Goal: Task Accomplishment & Management: Manage account settings

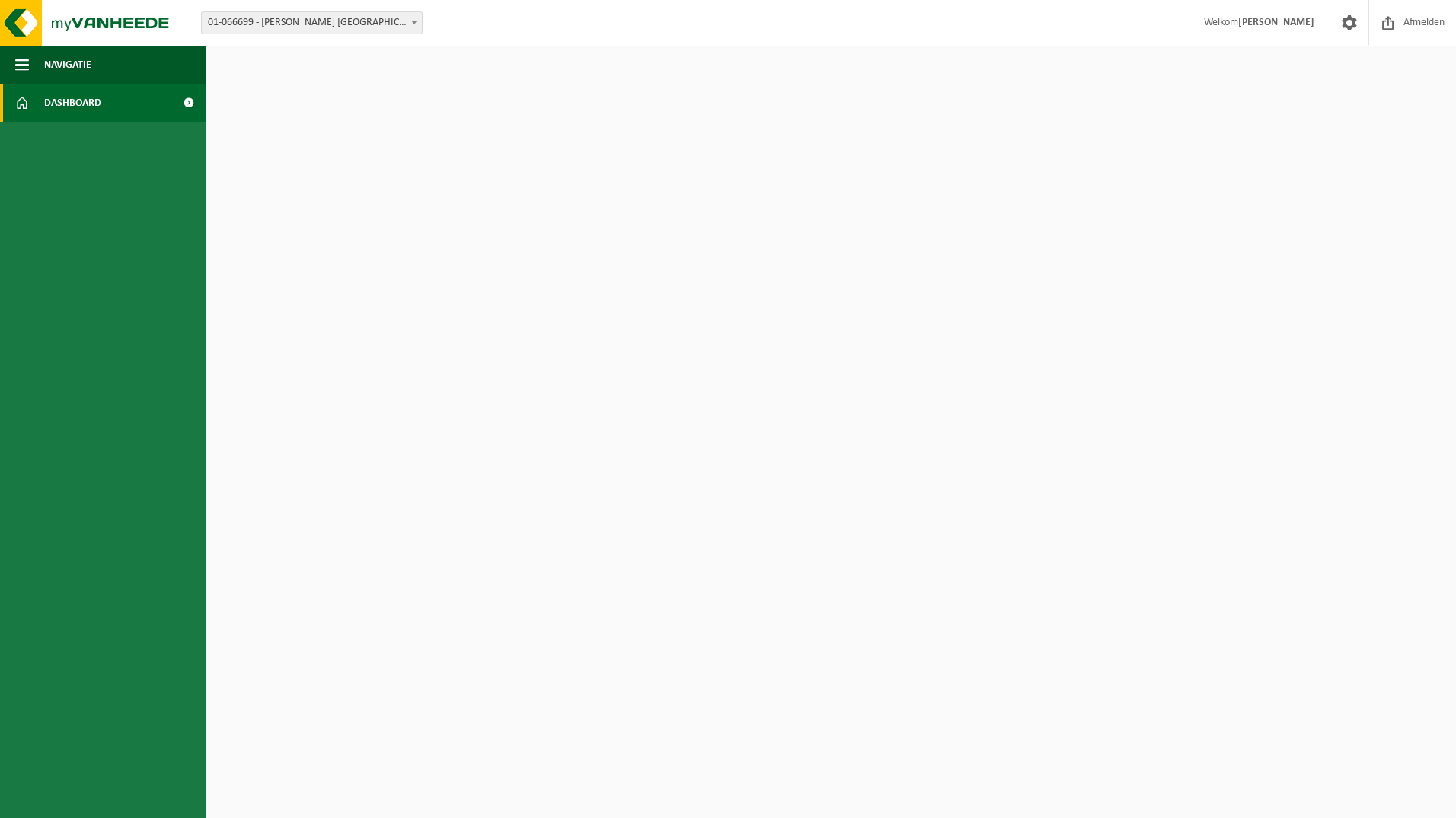
click at [71, 109] on span "Dashboard" at bounding box center [73, 103] width 57 height 38
click at [62, 66] on span "Navigatie" at bounding box center [68, 64] width 47 height 38
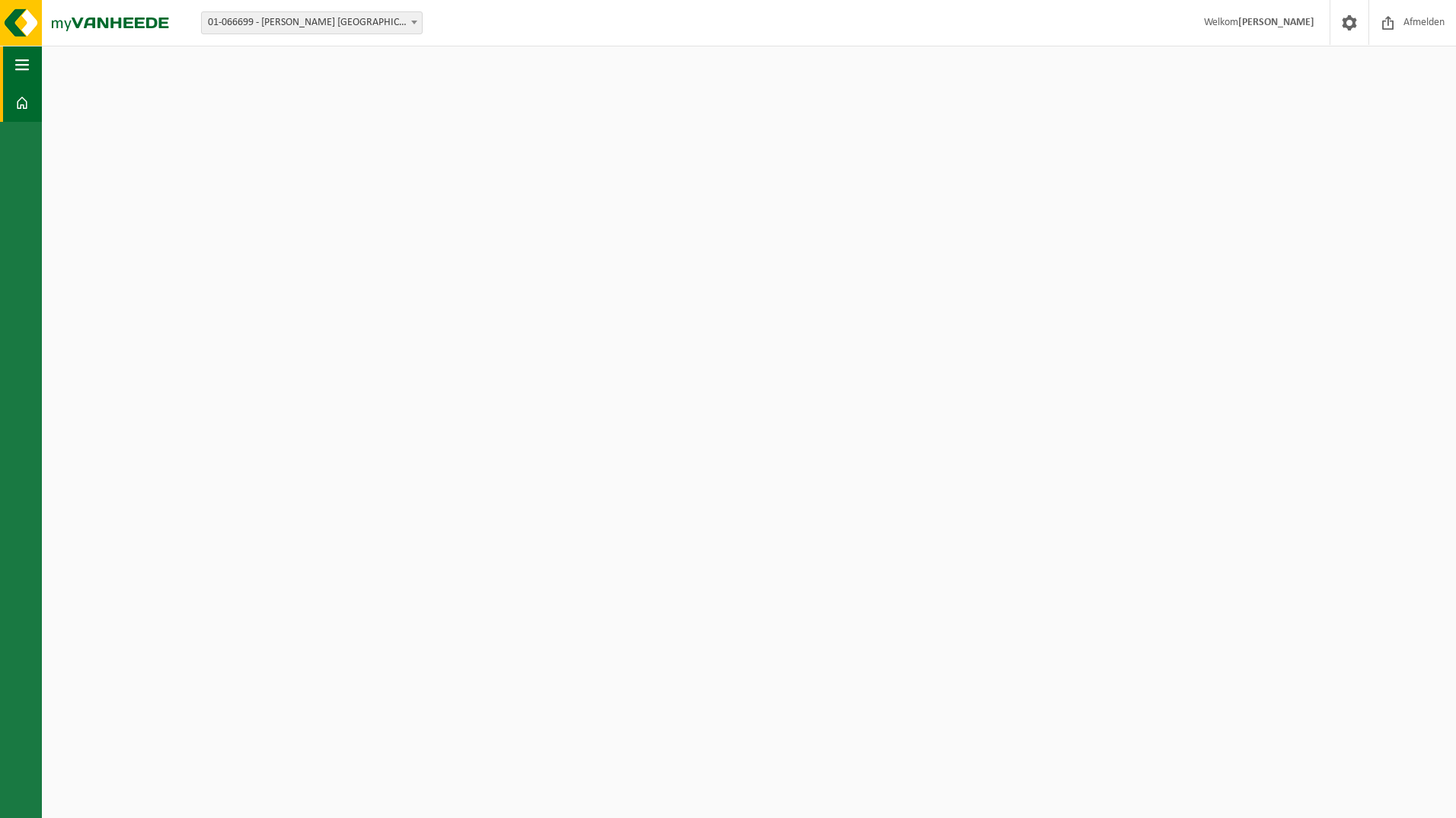
click at [19, 56] on span "button" at bounding box center [22, 64] width 13 height 38
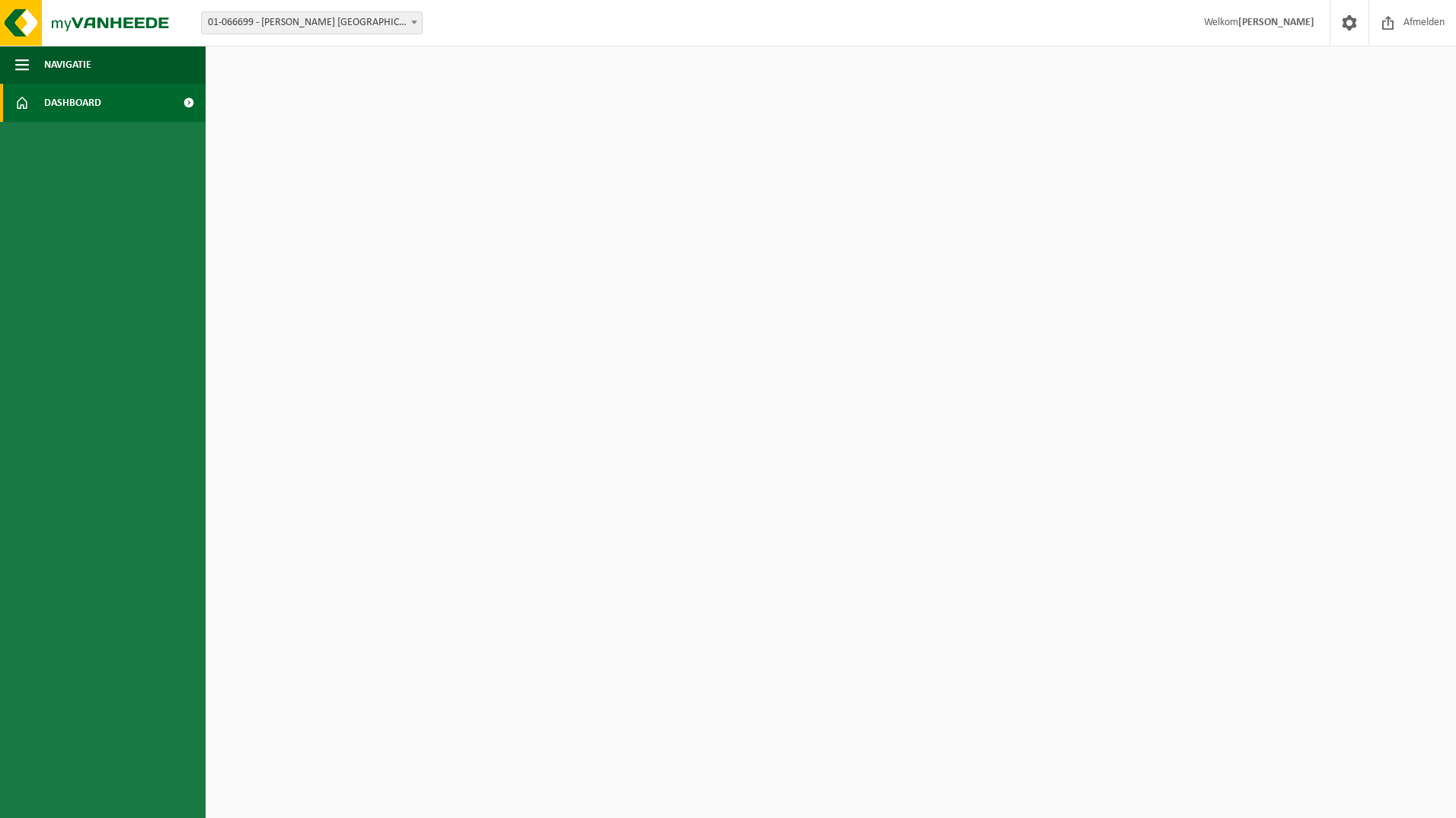
click at [175, 93] on span at bounding box center [188, 103] width 34 height 38
click at [1337, 27] on span at bounding box center [1348, 22] width 23 height 45
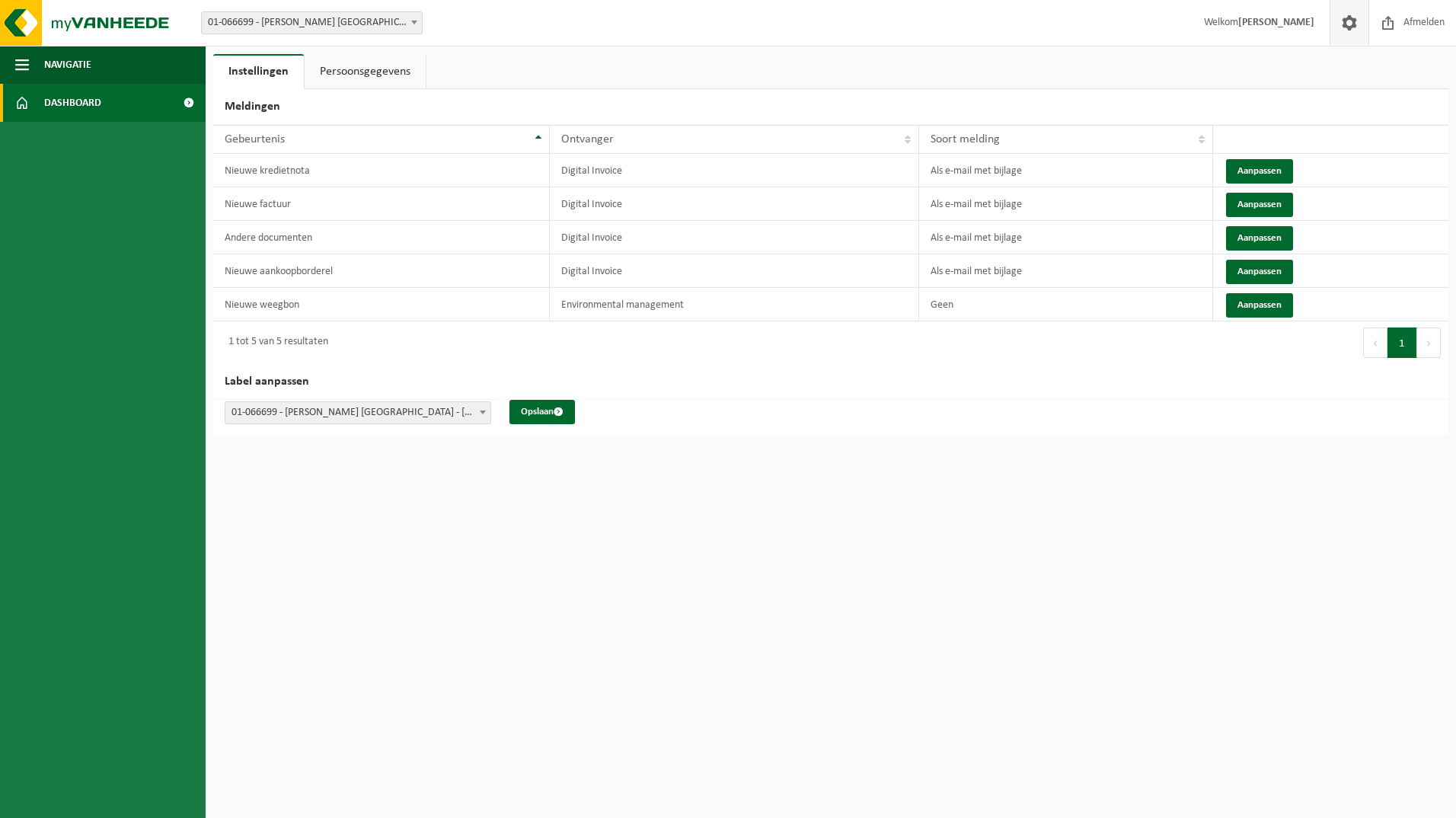
click at [106, 99] on link "Dashboard" at bounding box center [103, 103] width 205 height 38
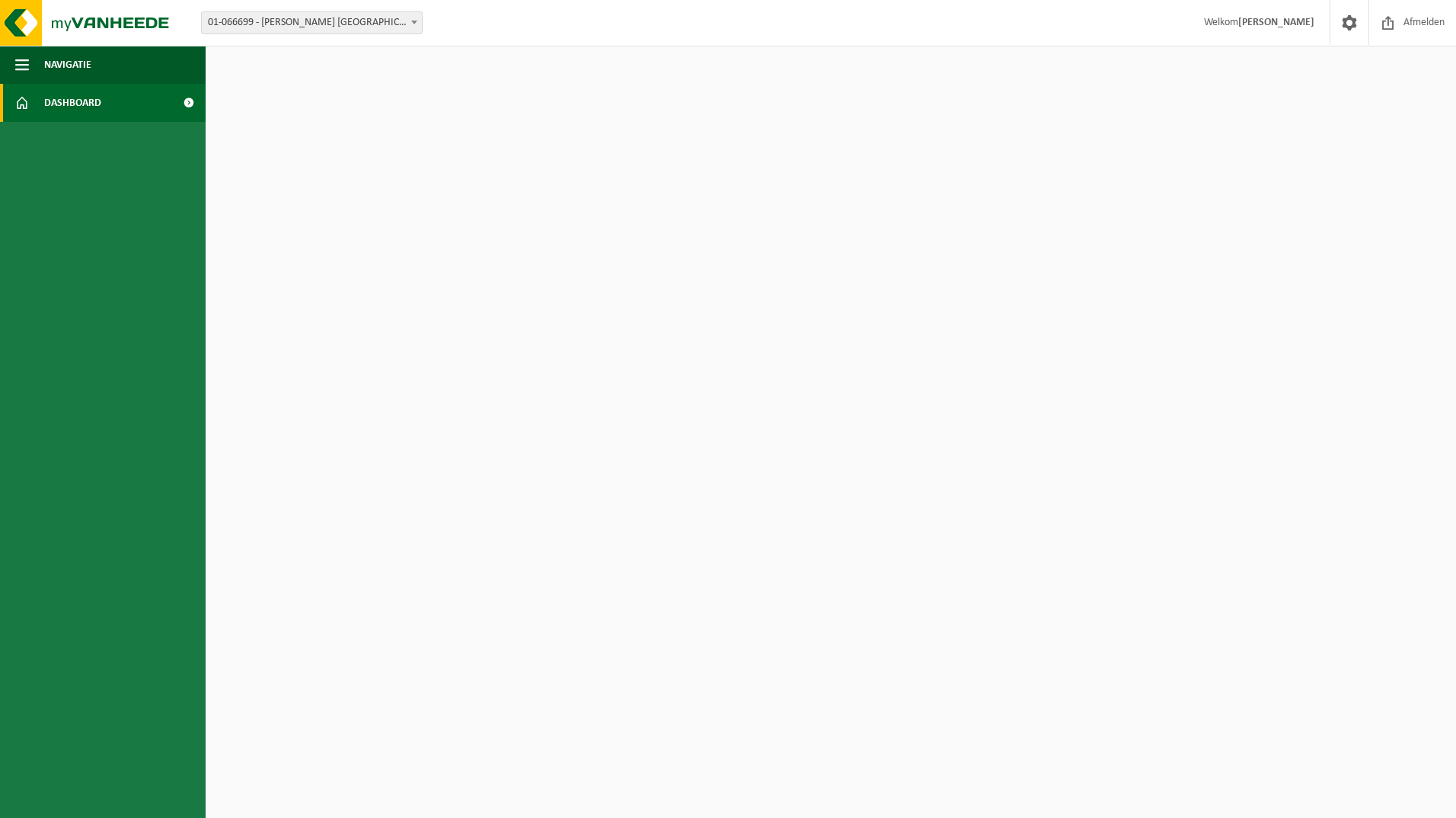
click at [194, 102] on span at bounding box center [188, 103] width 34 height 38
click at [21, 59] on span "button" at bounding box center [22, 64] width 13 height 38
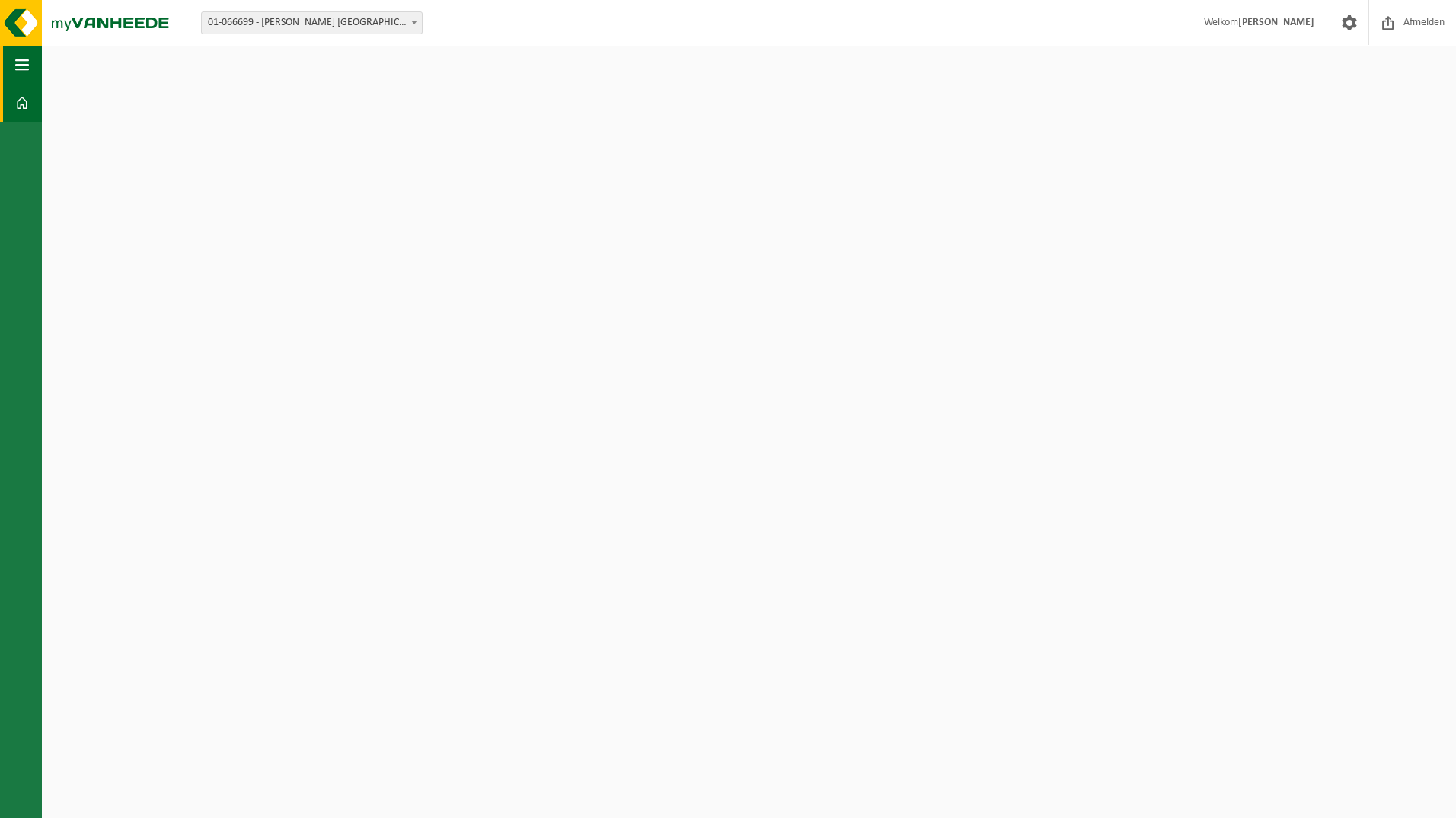
click at [21, 59] on span "button" at bounding box center [22, 64] width 13 height 38
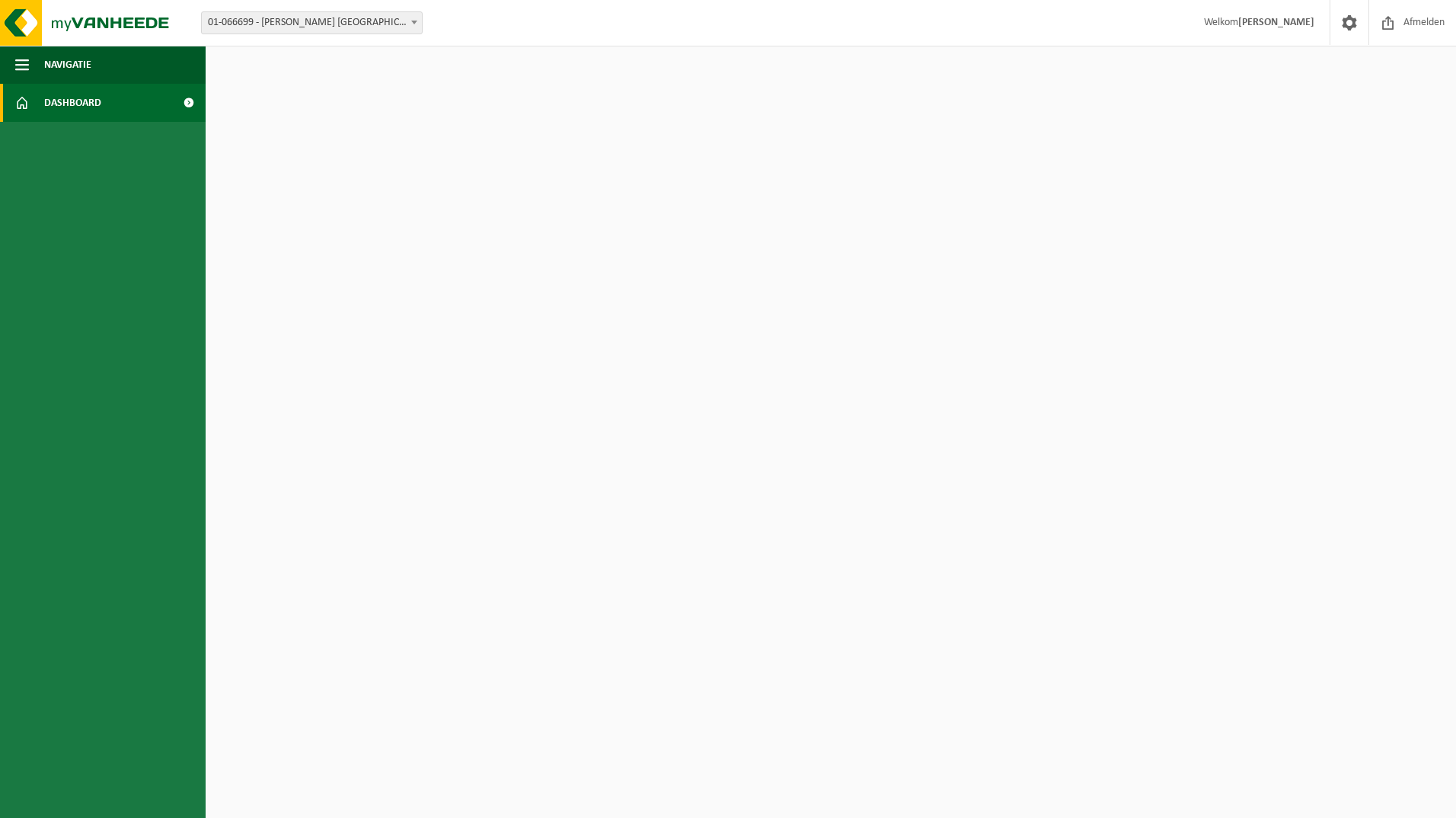
click at [163, 107] on link "Dashboard" at bounding box center [103, 103] width 205 height 38
click at [307, 22] on span "01-066699 - [PERSON_NAME] [GEOGRAPHIC_DATA] - [GEOGRAPHIC_DATA]" at bounding box center [312, 22] width 220 height 21
click at [1285, 24] on strong "[PERSON_NAME]" at bounding box center [1276, 23] width 77 height 12
click at [1360, 29] on link at bounding box center [1348, 22] width 39 height 45
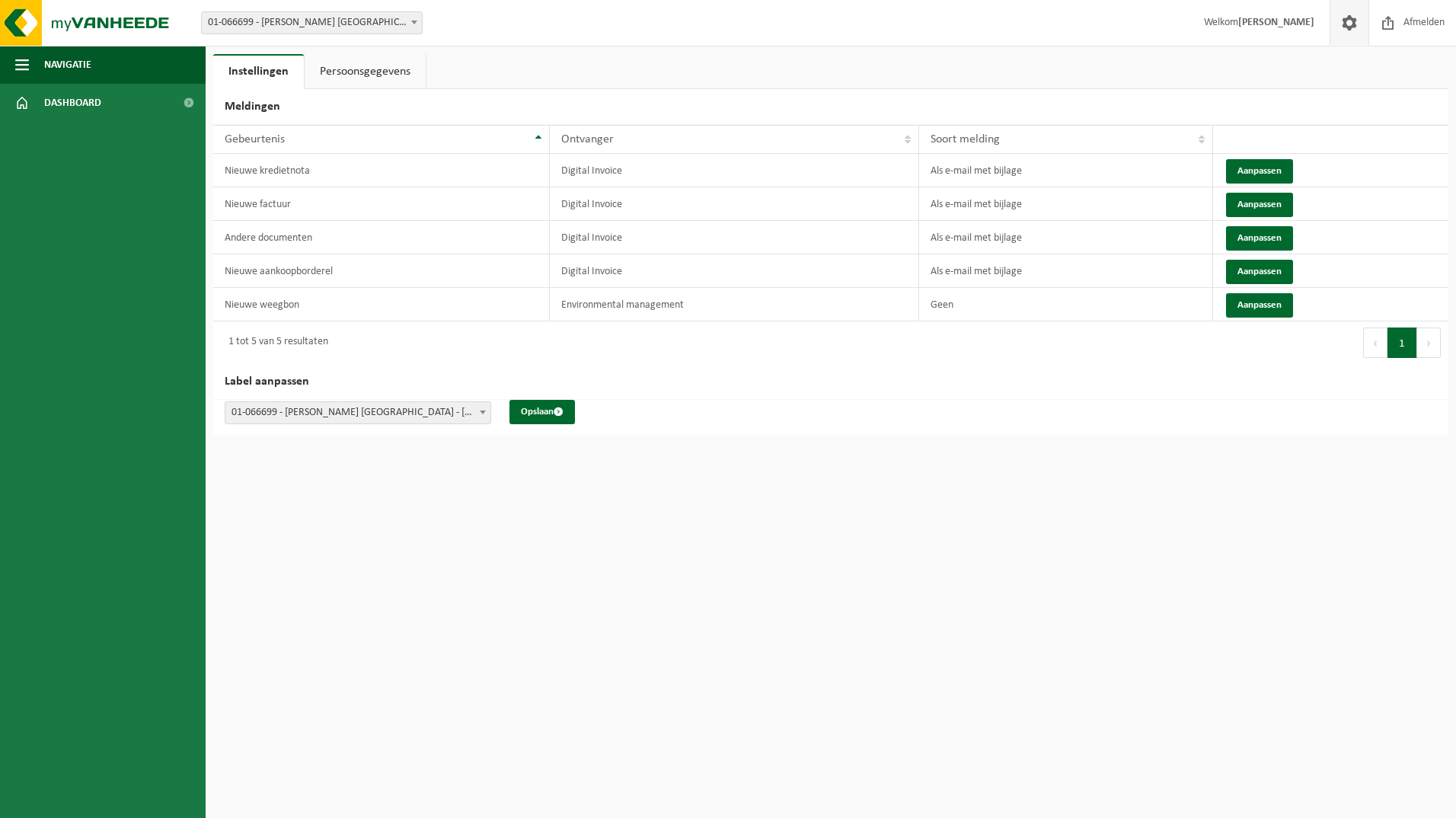
click at [389, 78] on link "Persoonsgegevens" at bounding box center [365, 72] width 121 height 35
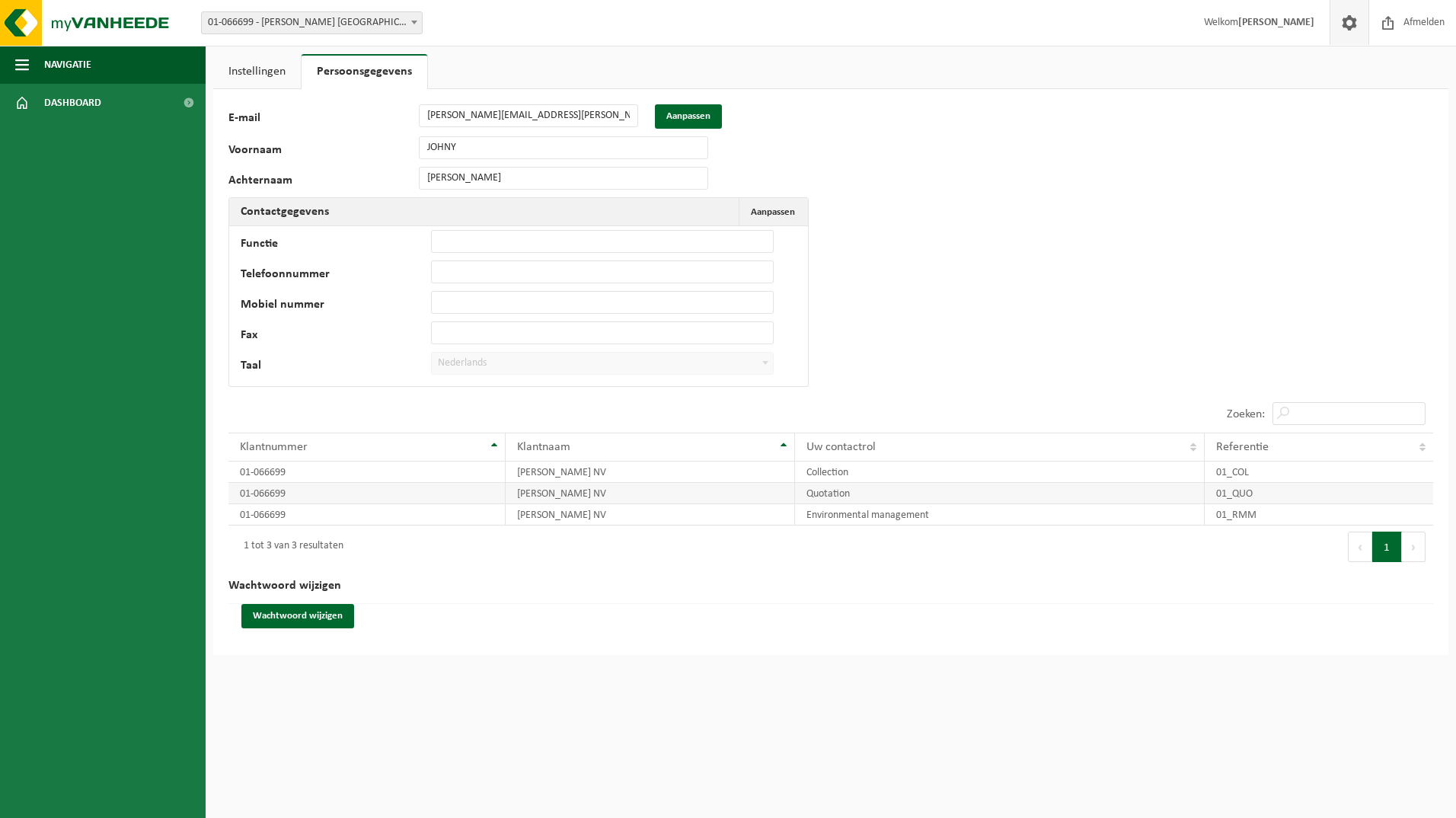
click at [872, 495] on td "Quotation" at bounding box center [999, 493] width 410 height 21
click at [1300, 491] on td "01_QUO" at bounding box center [1319, 493] width 229 height 21
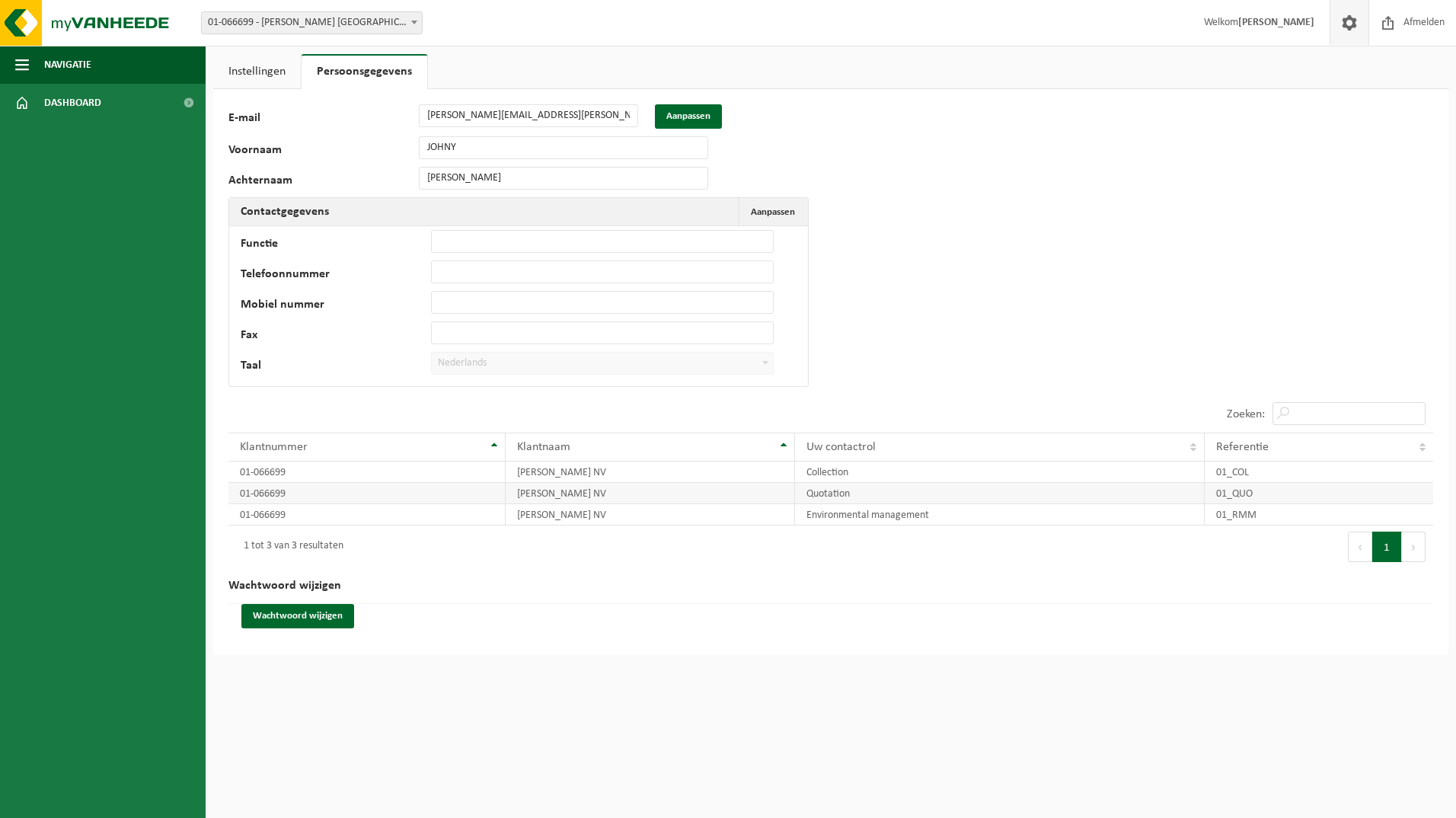
click at [316, 490] on td "01-066699" at bounding box center [367, 493] width 277 height 21
drag, startPoint x: 316, startPoint y: 490, endPoint x: 333, endPoint y: 491, distance: 17.0
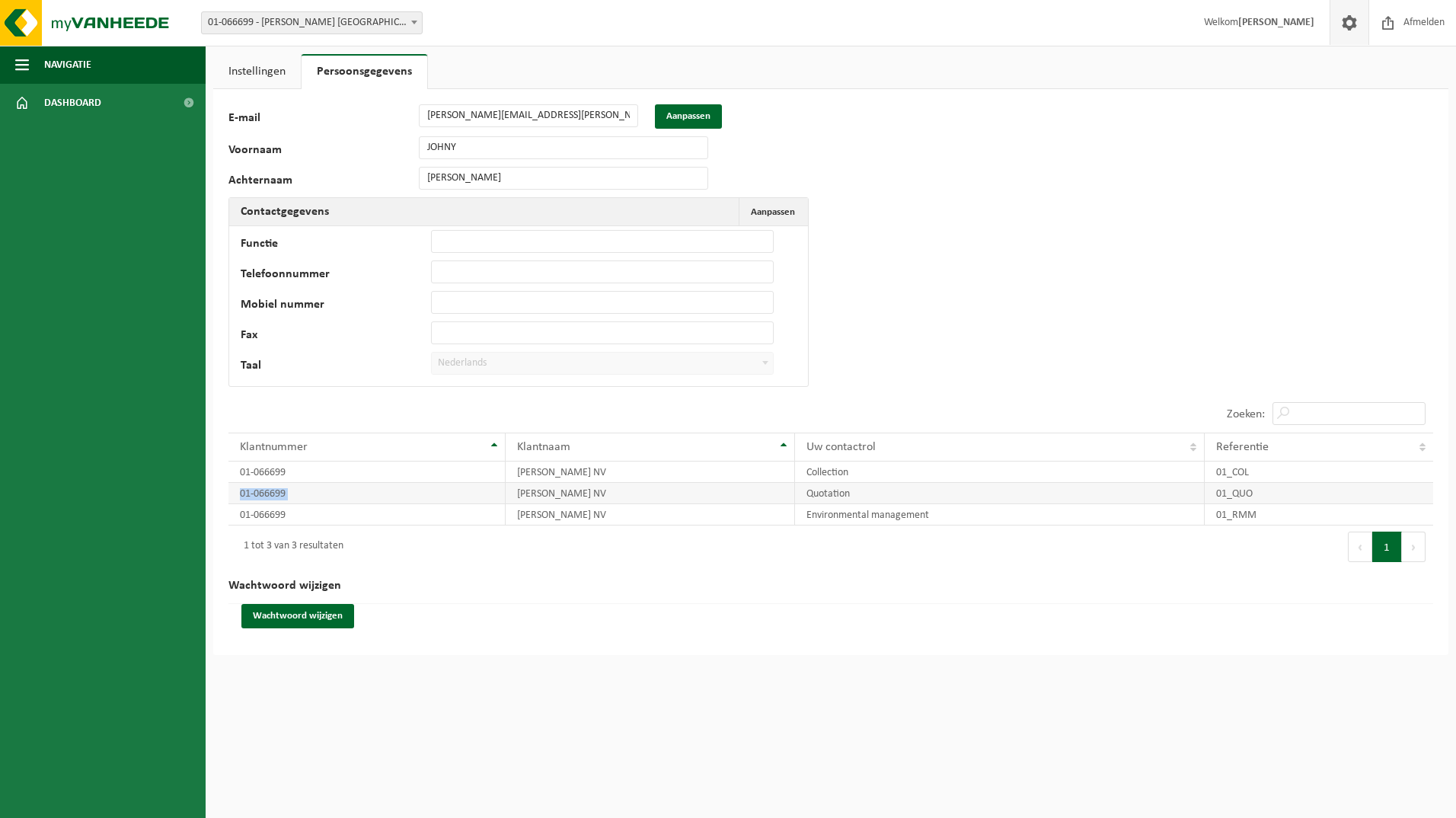
click at [333, 491] on td "01-066699" at bounding box center [367, 493] width 277 height 21
click at [564, 501] on td "RUSSELL FINEX NV" at bounding box center [649, 493] width 289 height 21
drag, startPoint x: 564, startPoint y: 501, endPoint x: 574, endPoint y: 495, distance: 11.7
click at [574, 495] on td "RUSSELL FINEX NV" at bounding box center [649, 493] width 289 height 21
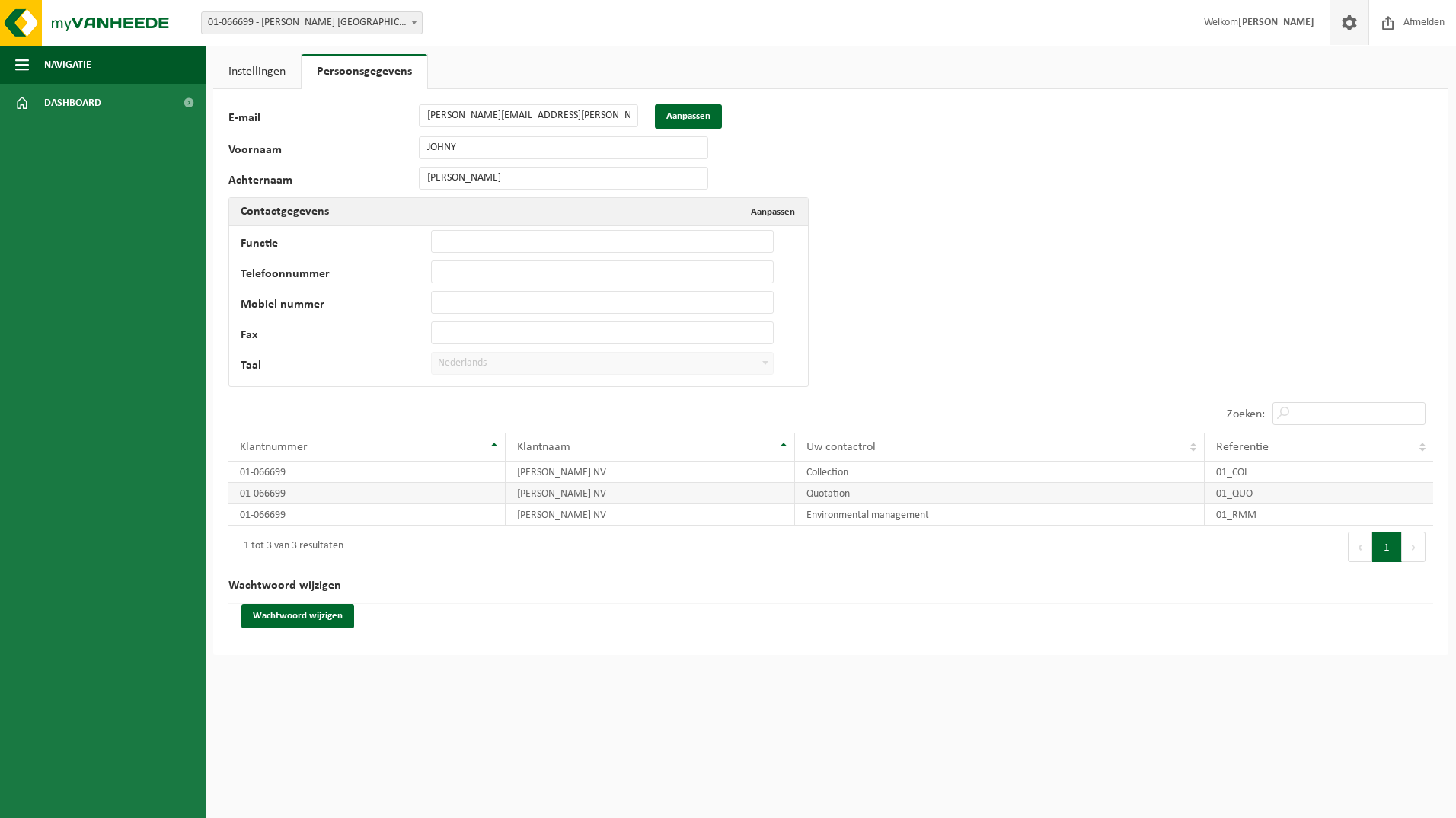
click at [828, 495] on td "Quotation" at bounding box center [999, 493] width 410 height 21
click at [695, 508] on td "RUSSELL FINEX NV" at bounding box center [649, 514] width 289 height 21
click at [697, 510] on td "RUSSELL FINEX NV" at bounding box center [649, 514] width 289 height 21
click at [702, 511] on td "RUSSELL FINEX NV" at bounding box center [649, 514] width 289 height 21
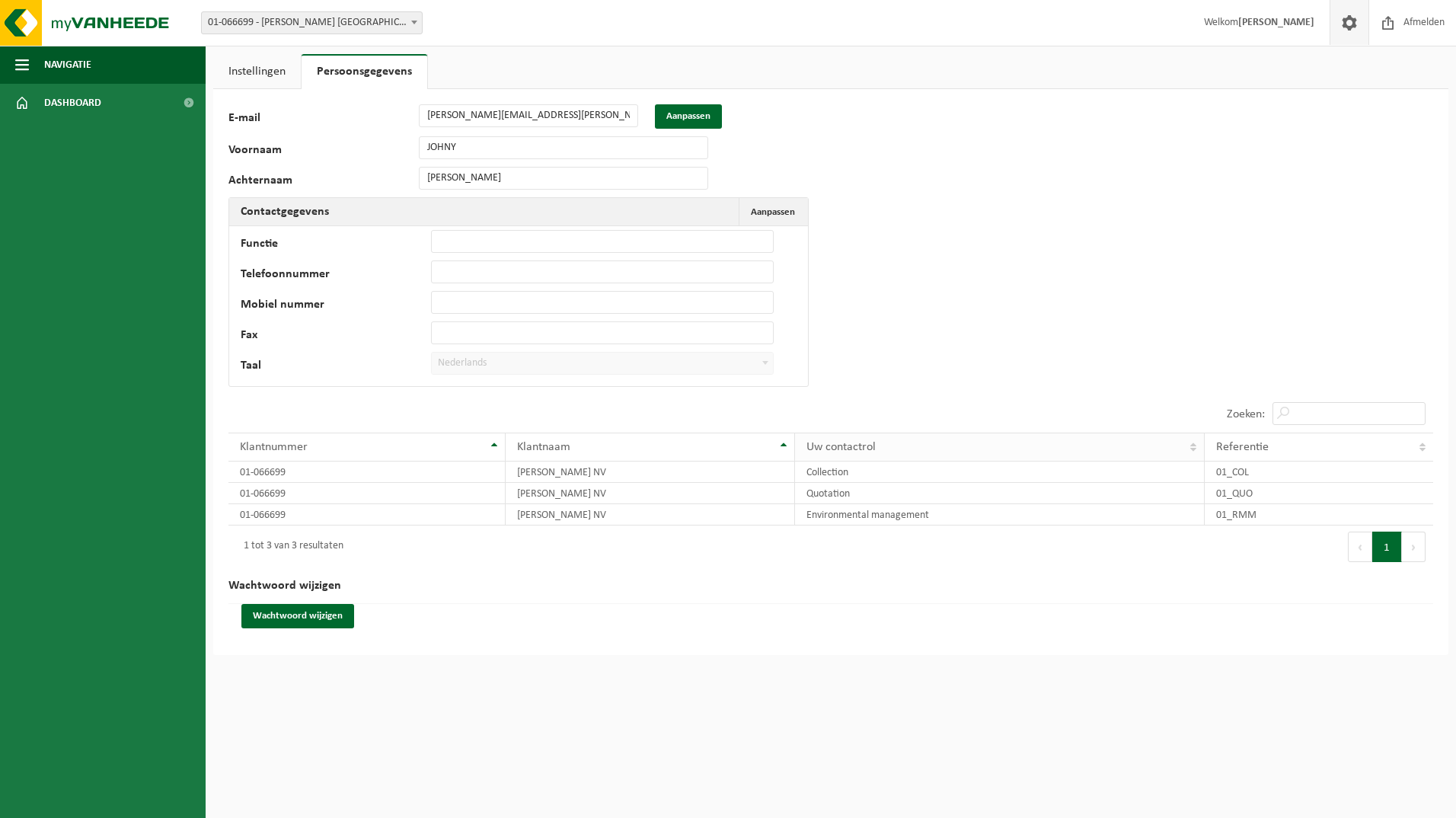
click at [795, 441] on th "Uw contactrol" at bounding box center [999, 447] width 410 height 29
click at [891, 470] on td "Quotation" at bounding box center [999, 472] width 410 height 21
click at [198, 98] on span at bounding box center [188, 103] width 34 height 38
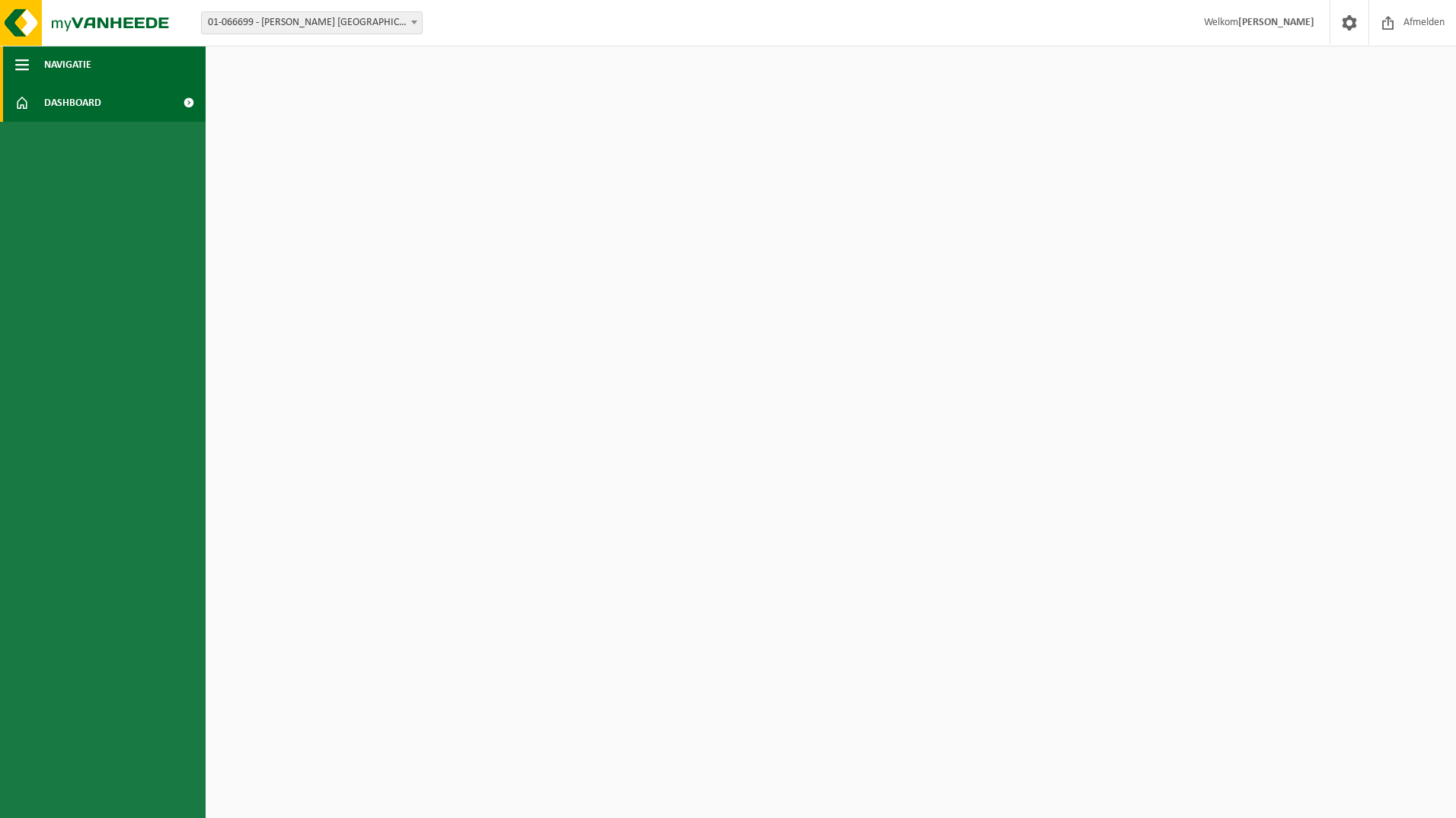
click at [26, 70] on span "button" at bounding box center [22, 64] width 13 height 38
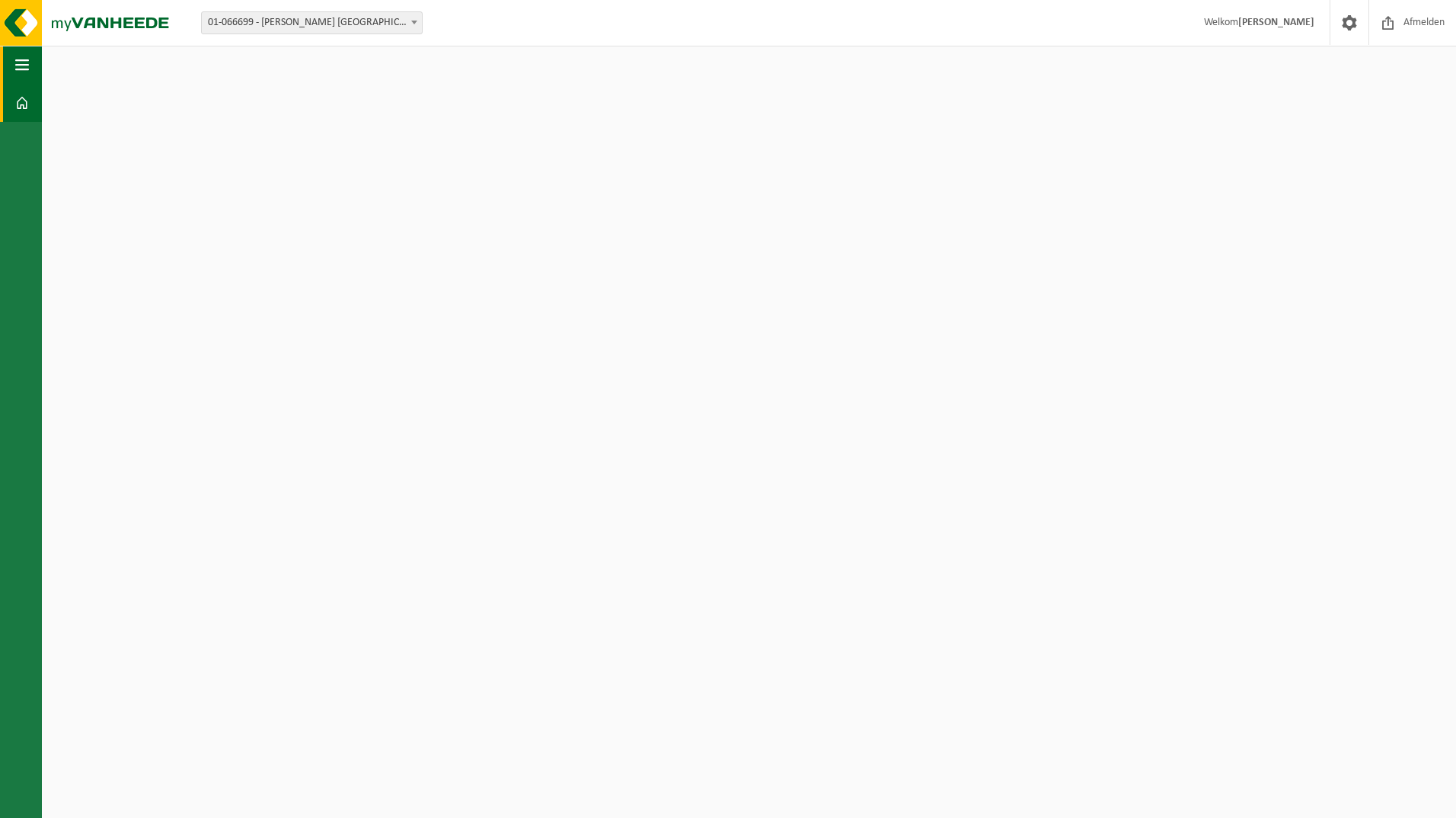
click at [22, 68] on span "button" at bounding box center [22, 64] width 13 height 38
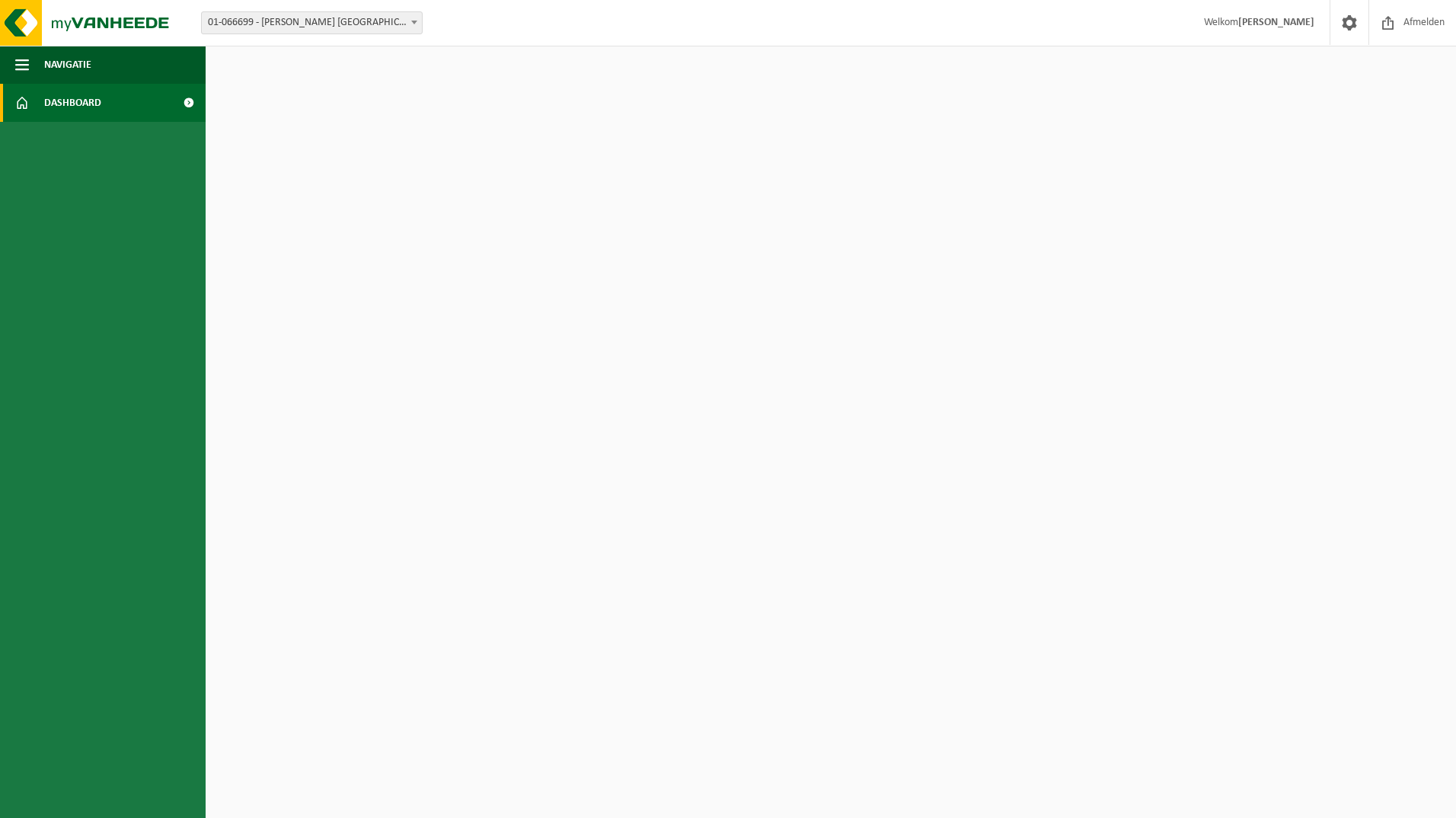
click at [77, 157] on ul "Navigatie Afmelden Dashboard" at bounding box center [103, 432] width 205 height 773
click at [96, 26] on img at bounding box center [91, 23] width 183 height 45
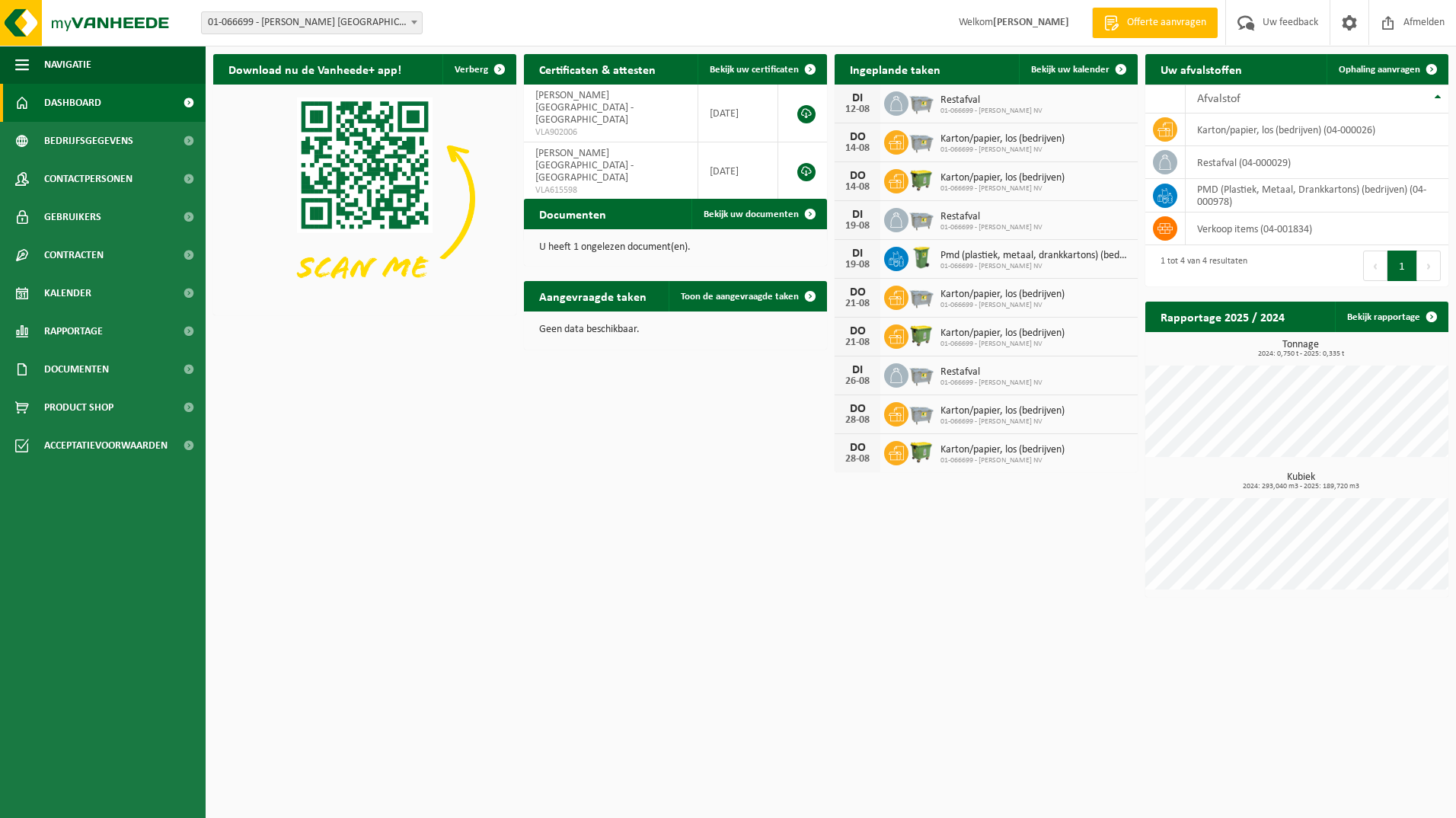
click at [1108, 32] on link "Offerte aanvragen" at bounding box center [1154, 23] width 125 height 30
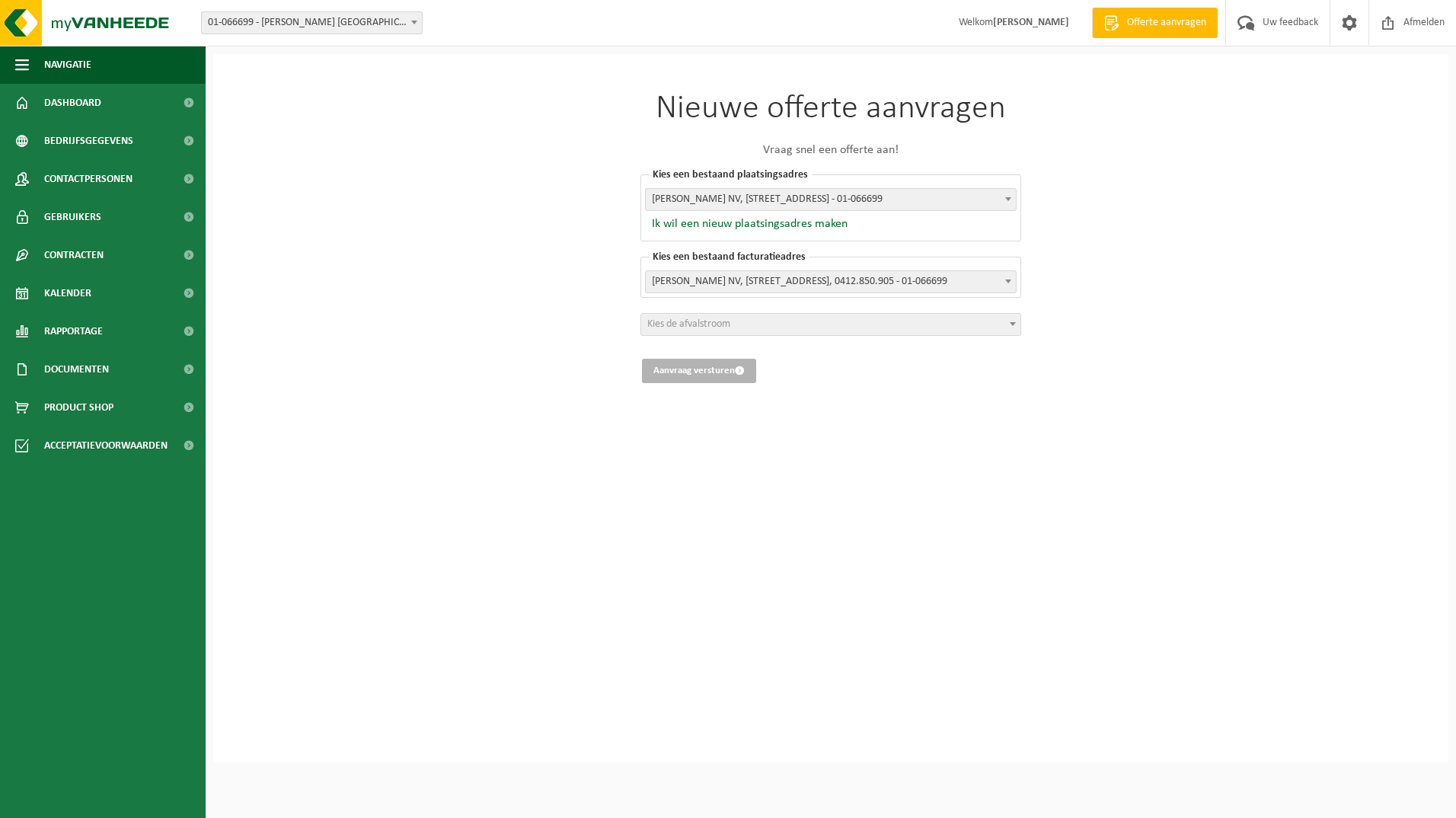
click at [724, 279] on span "RUSSELL FINEX NV, ZANDVOORTSTRAAT 20B, MECHELEN, 0412.850.905 - 01-066699" at bounding box center [831, 281] width 370 height 21
click at [797, 334] on span "Kies de afvalstroom" at bounding box center [830, 324] width 379 height 21
click at [570, 326] on div "Nieuwe offerte aanvragen Vraag snel een offerte aan! [GEOGRAPHIC_DATA] een best…" at bounding box center [830, 408] width 1235 height 709
click at [702, 288] on span "RUSSELL FINEX NV, ZANDVOORTSTRAAT 20B, MECHELEN, 0412.850.905 - 01-066699" at bounding box center [831, 281] width 370 height 21
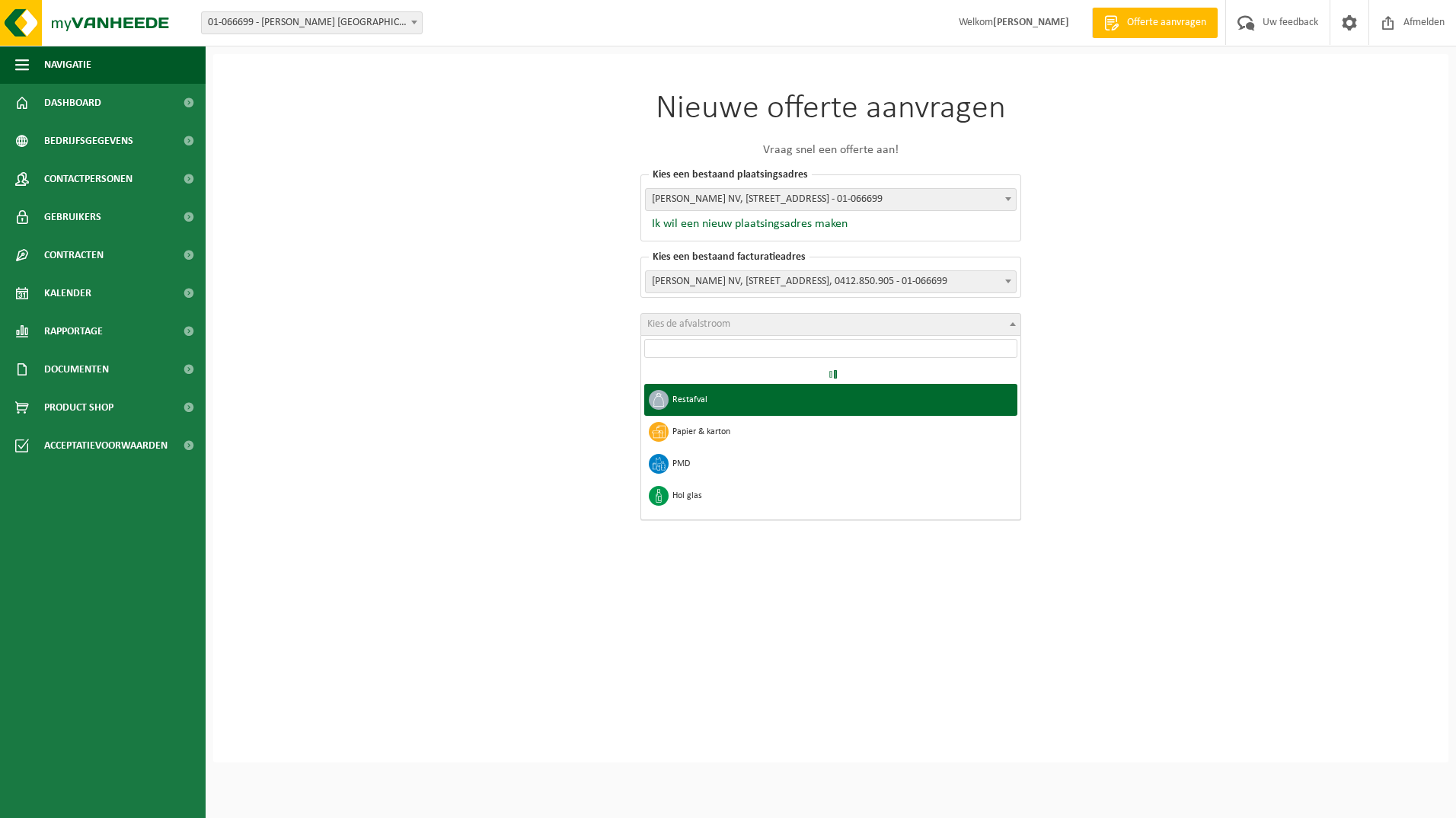
click at [691, 328] on span "Kies de afvalstroom" at bounding box center [688, 324] width 83 height 12
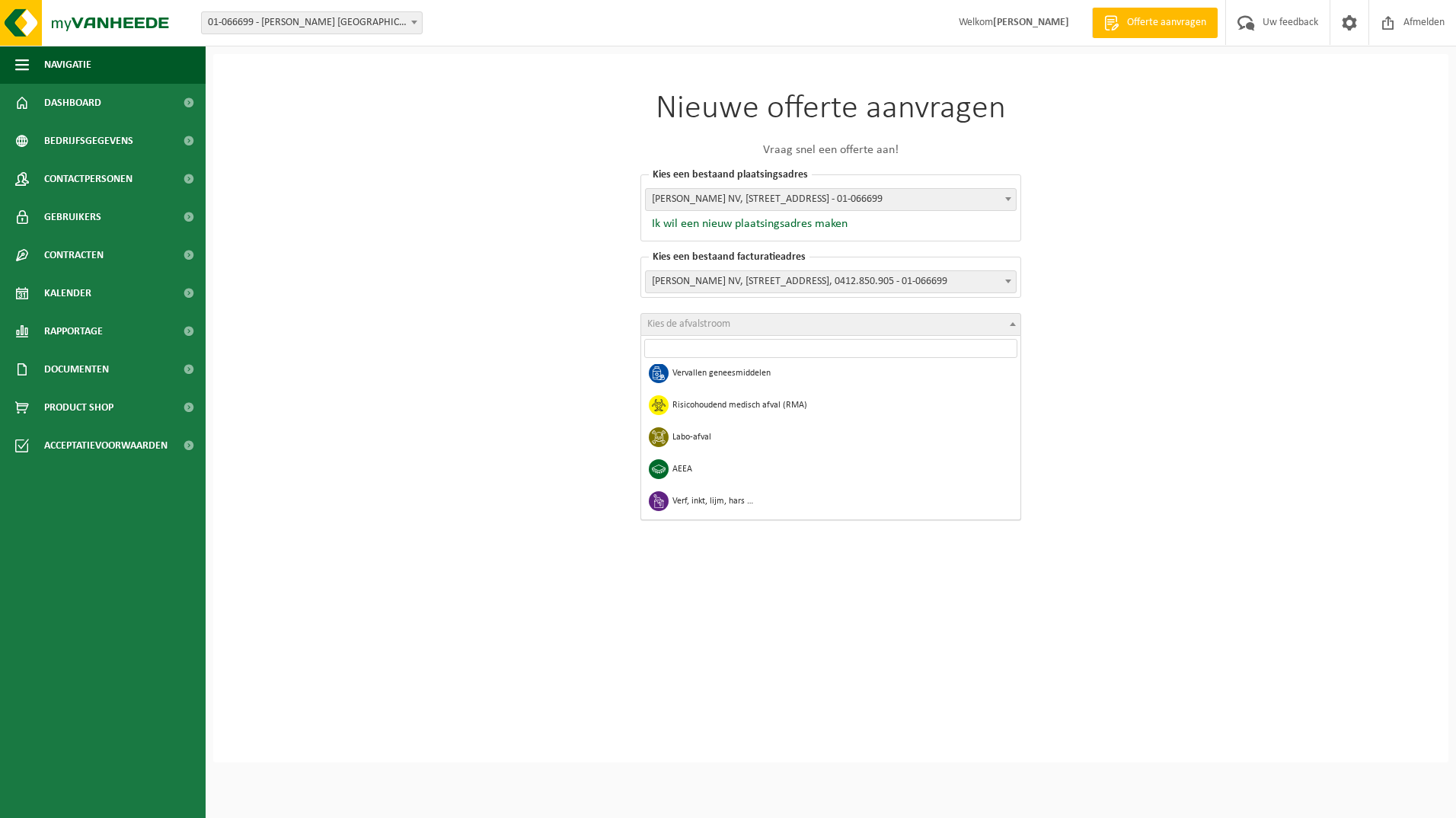
scroll to position [762, 0]
click at [516, 401] on div "Nieuwe offerte aanvragen Vraag snel een offerte aan! Kies een bestaand plaatsin…" at bounding box center [830, 408] width 1235 height 709
click at [817, 212] on div "Kies een bestaand plaatsingsadres Wat is het plaatsingsadres? RUSSELL FINEX NV,…" at bounding box center [830, 208] width 381 height 67
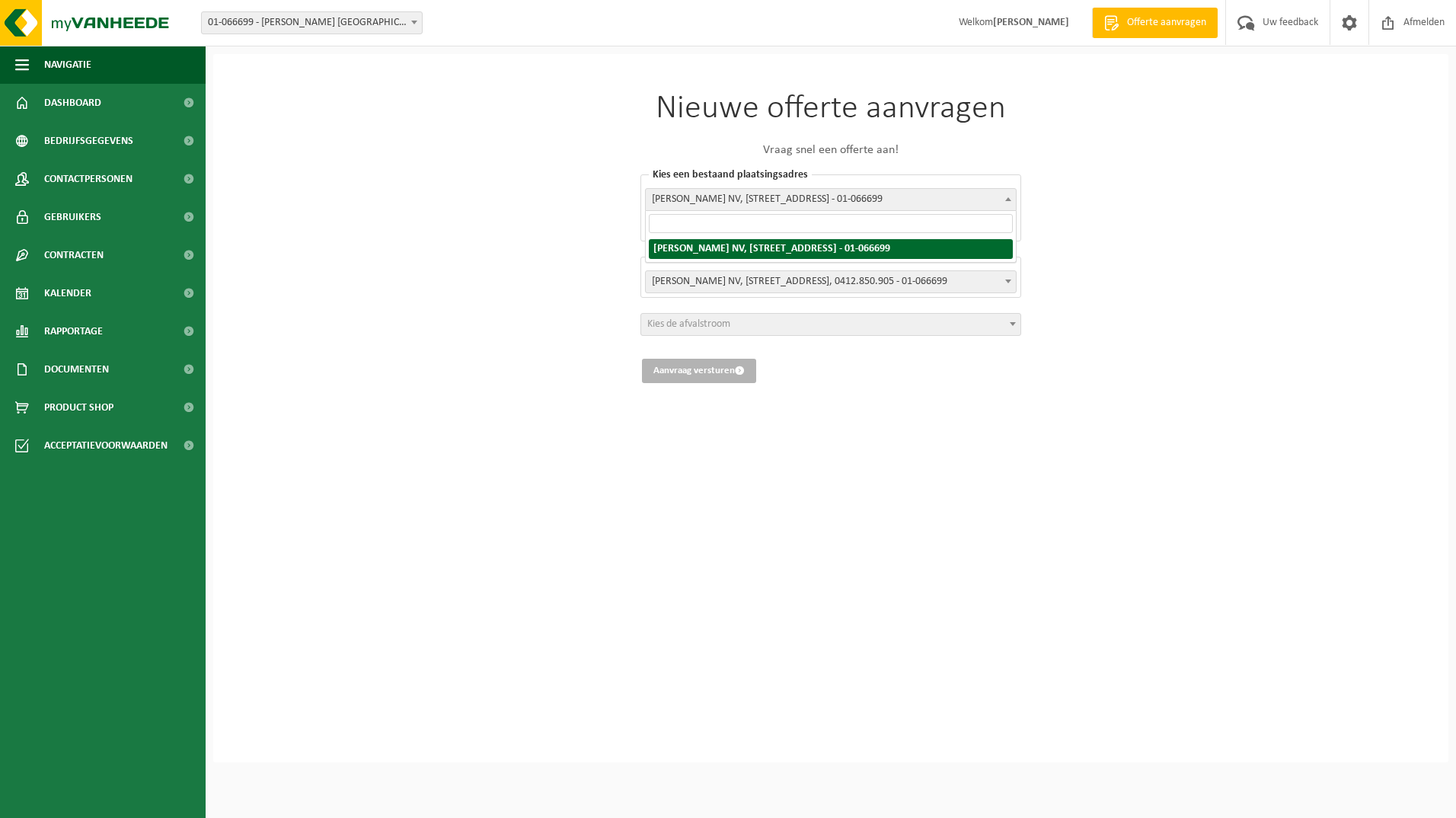
click at [818, 205] on span "RUSSELL FINEX NV, ZANDVOORTSTRAAT 20B, MECHELEN - 01-066699" at bounding box center [831, 199] width 370 height 21
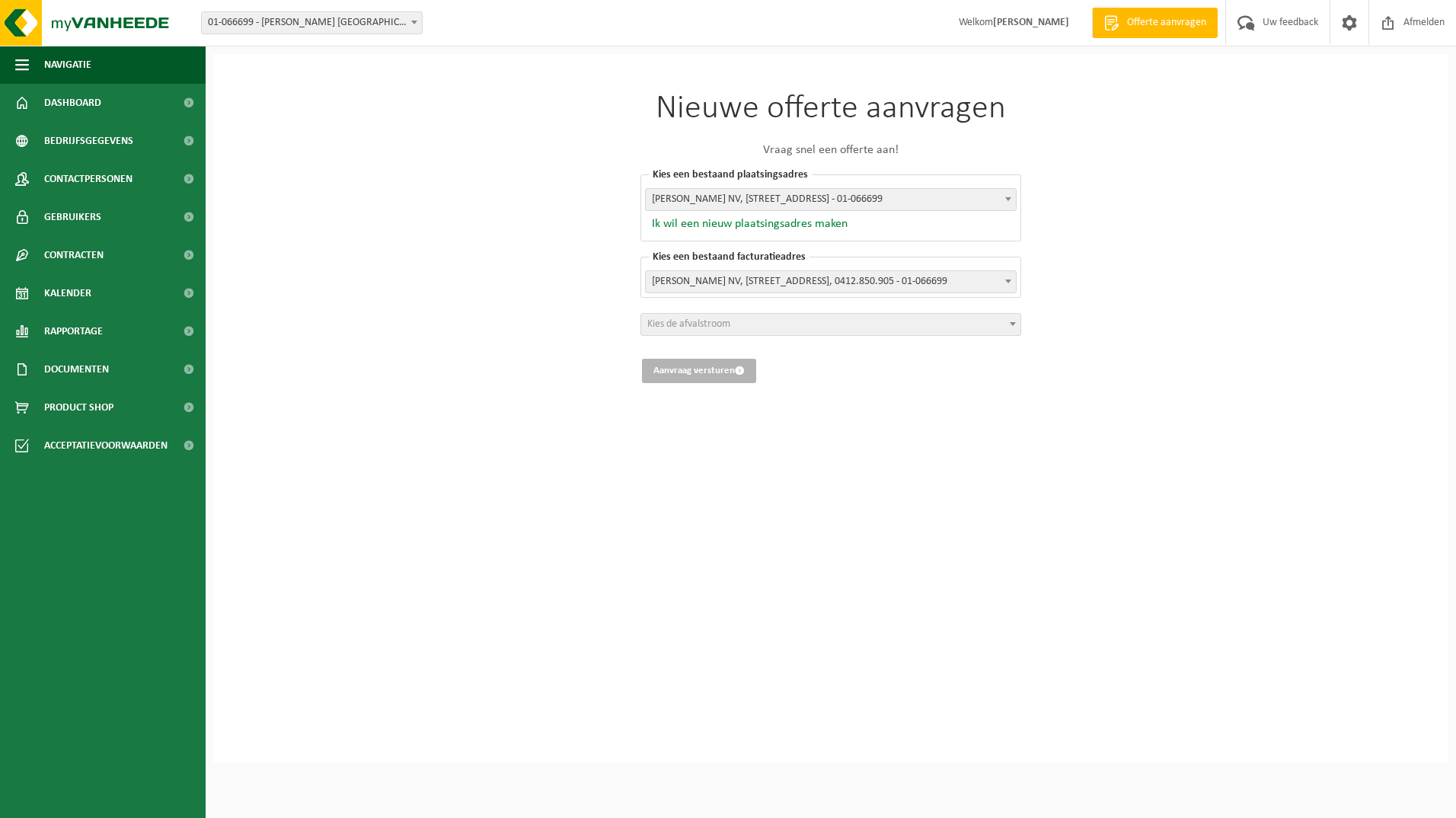
click at [690, 226] on button "Ik wil een nieuw plaatsingsadres maken" at bounding box center [746, 224] width 203 height 15
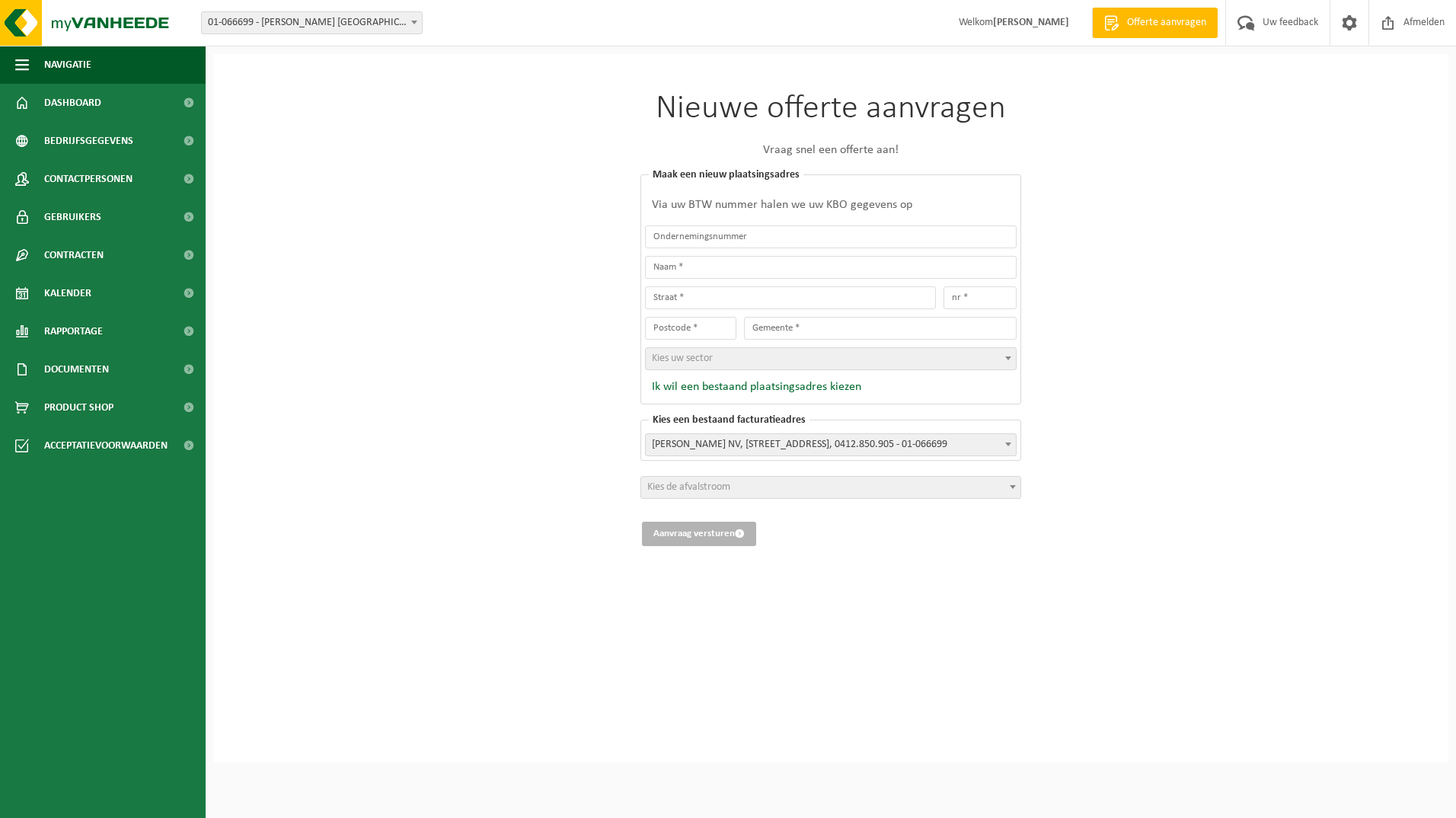
drag, startPoint x: 548, startPoint y: 205, endPoint x: 518, endPoint y: 203, distance: 30.1
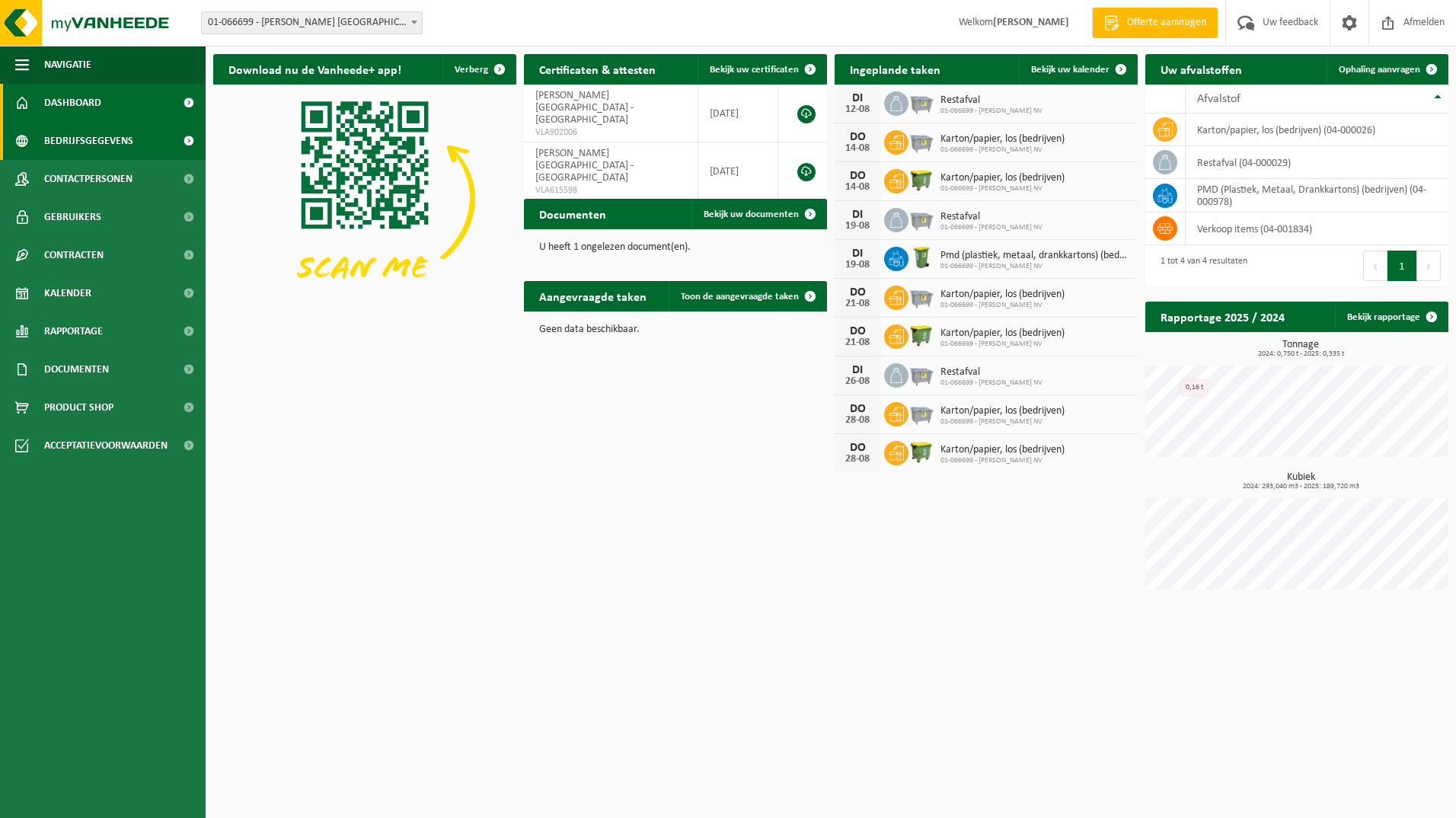
click at [70, 143] on span "Bedrijfsgegevens" at bounding box center [89, 141] width 89 height 38
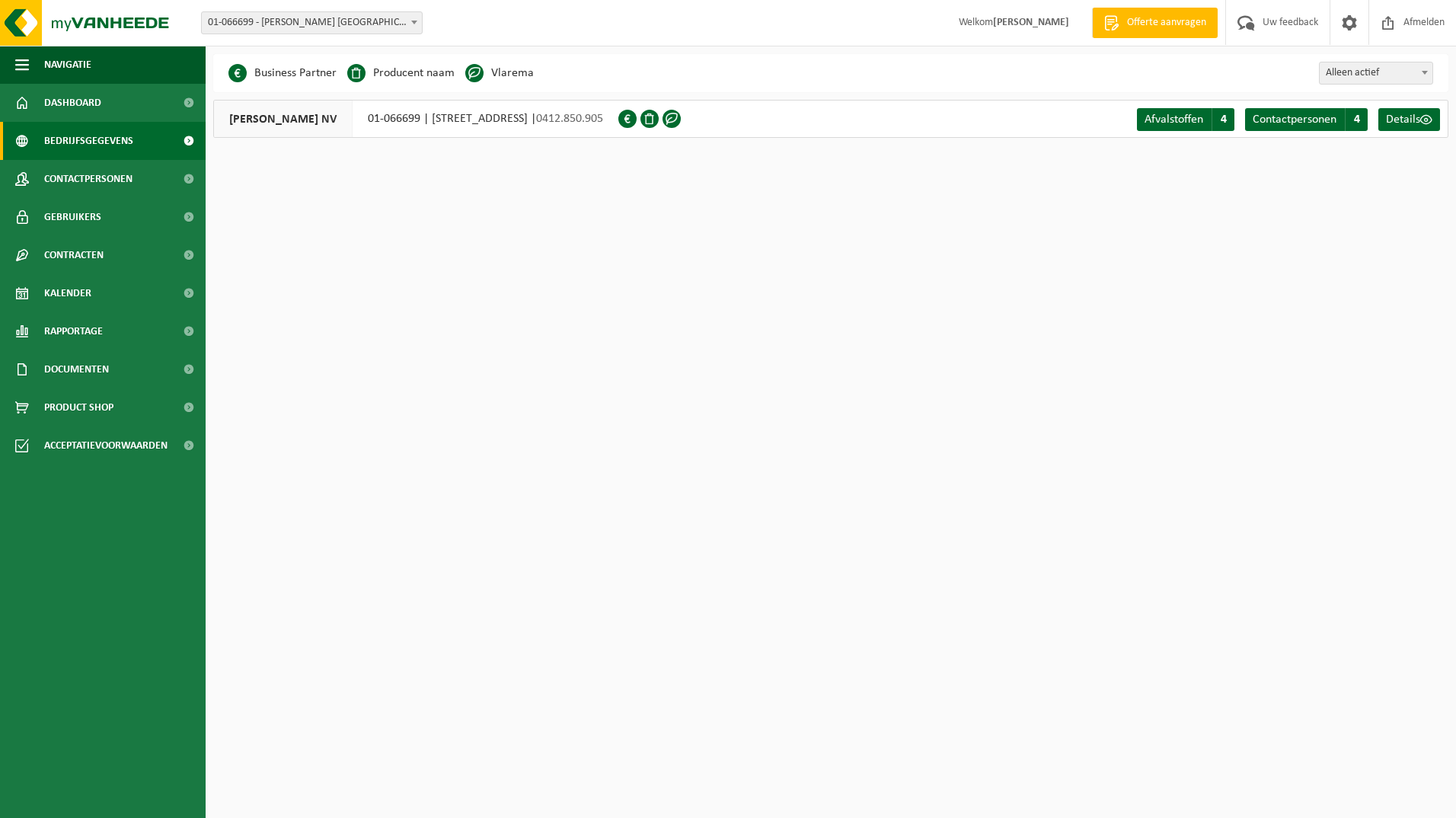
click at [430, 118] on div "RUSSELL FINEX NV 01-066699 | ZANDVOORTSTRAAT 20B, 2800 MECHELEN | 0412.850.905" at bounding box center [416, 119] width 405 height 38
click at [93, 173] on span "Contactpersonen" at bounding box center [88, 178] width 88 height 38
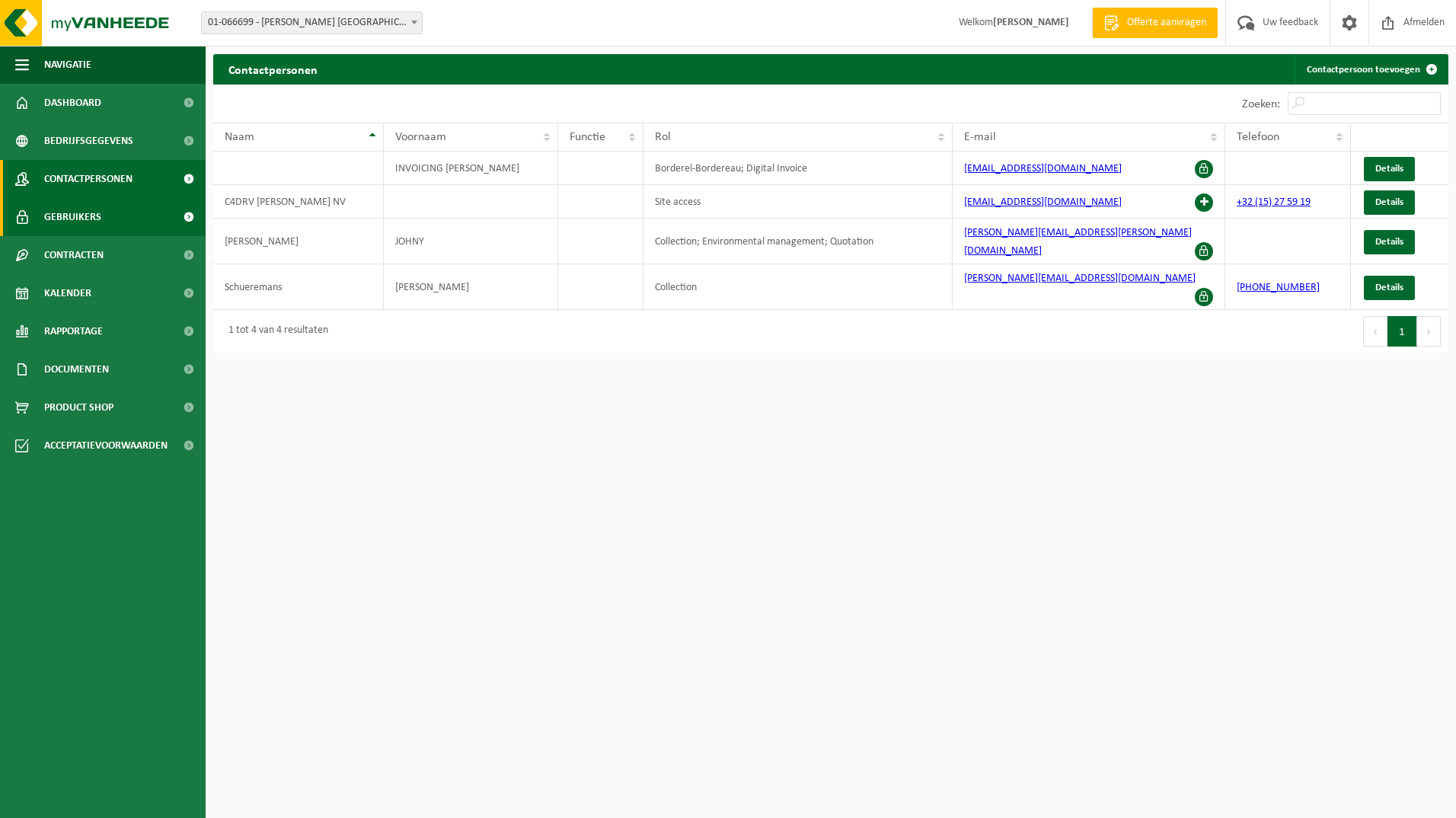
click at [96, 210] on span "Gebruikers" at bounding box center [73, 216] width 57 height 38
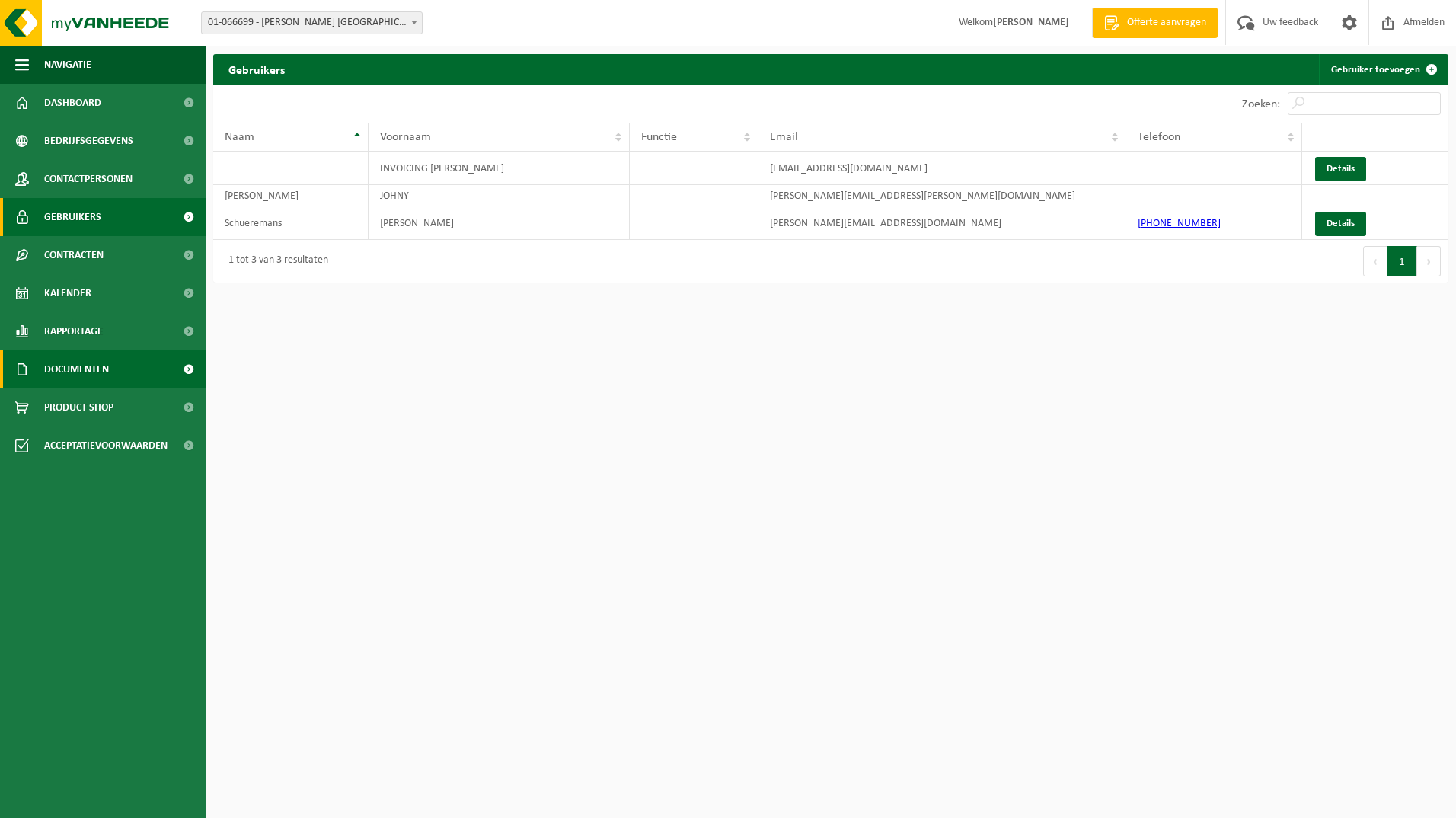
click at [104, 365] on span "Documenten" at bounding box center [77, 369] width 65 height 38
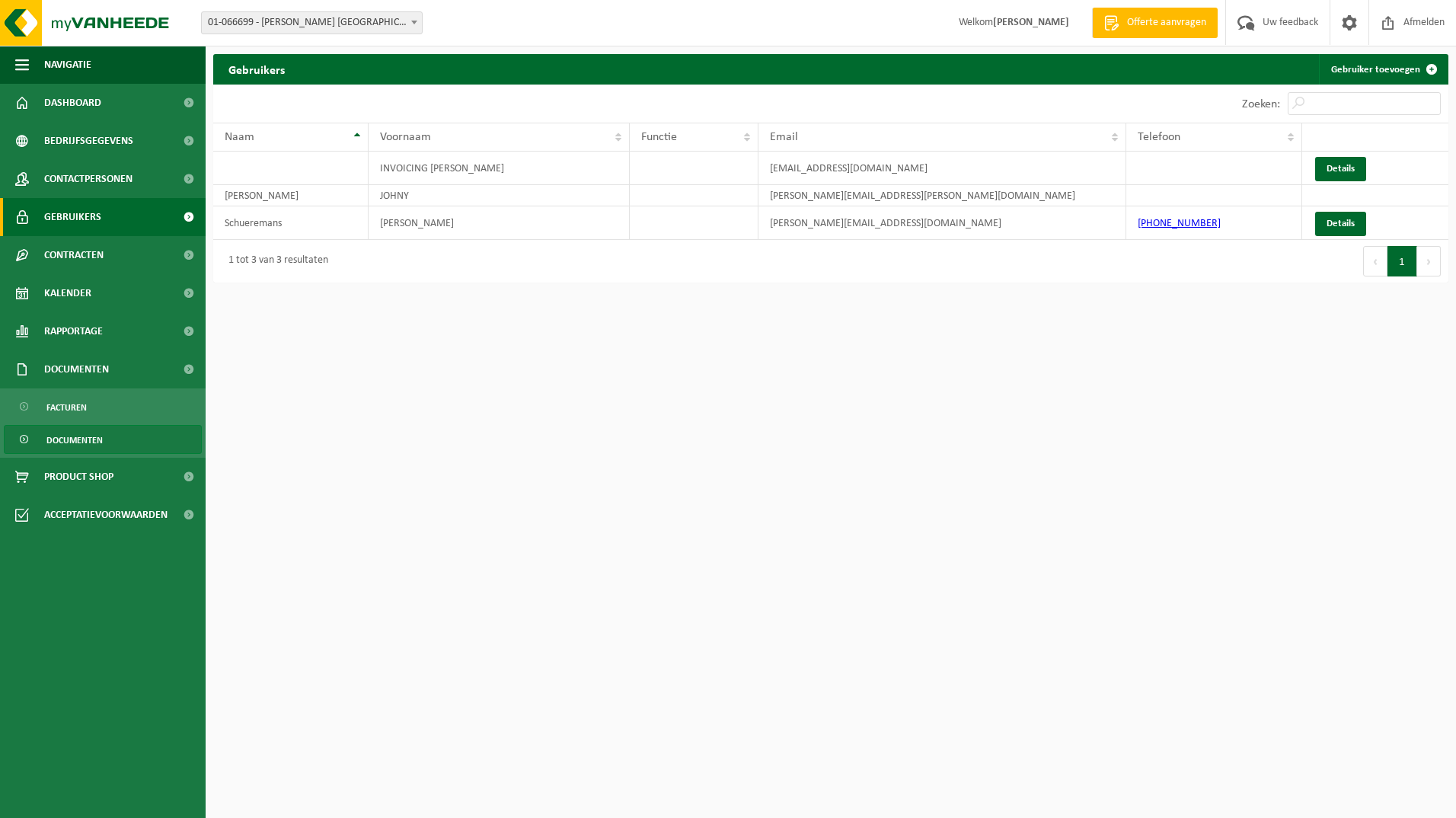
click at [101, 433] on span "Documenten" at bounding box center [74, 440] width 56 height 29
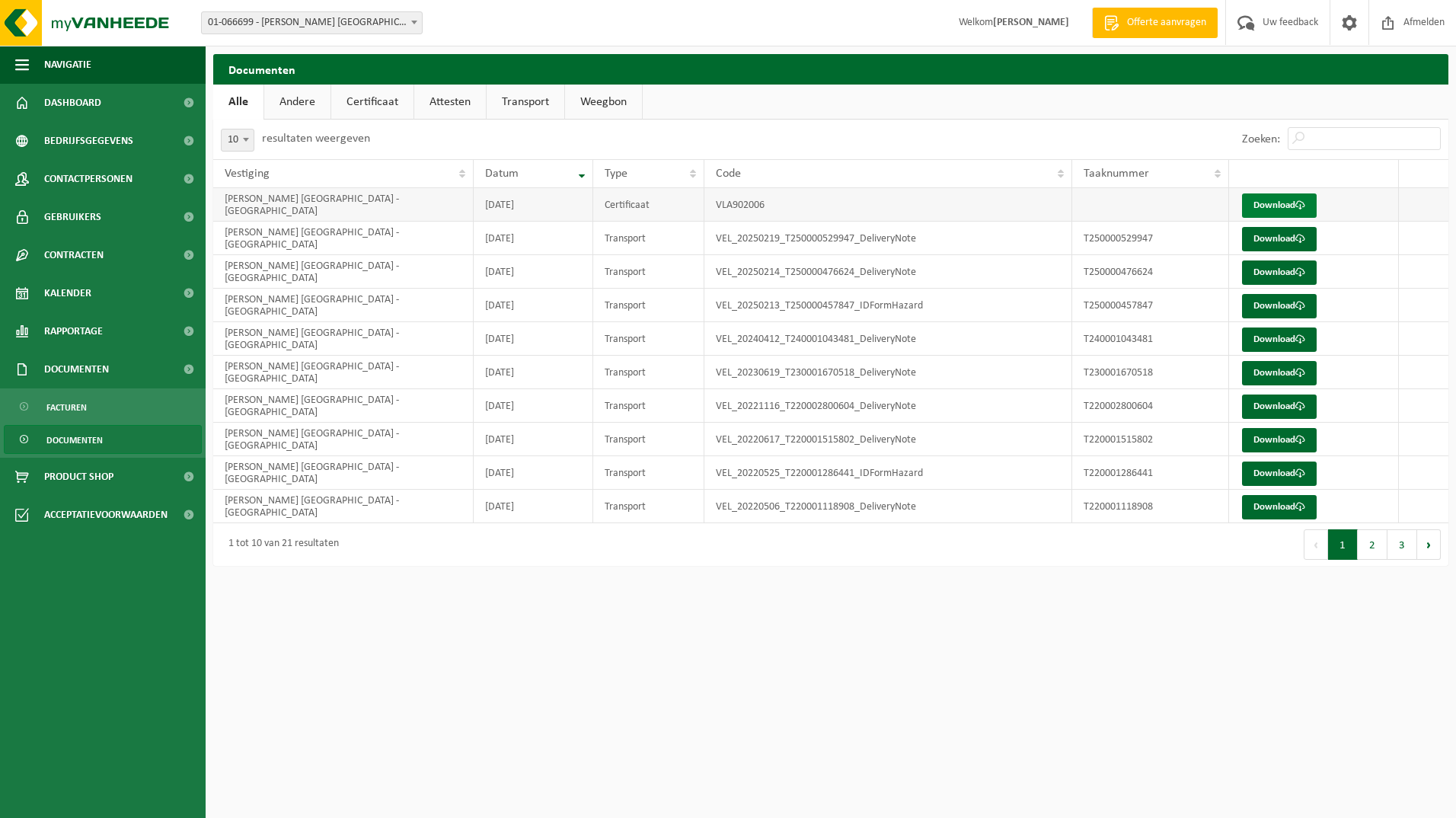
click at [1265, 207] on link "Download" at bounding box center [1279, 205] width 75 height 24
click at [77, 96] on span "Dashboard" at bounding box center [73, 103] width 57 height 38
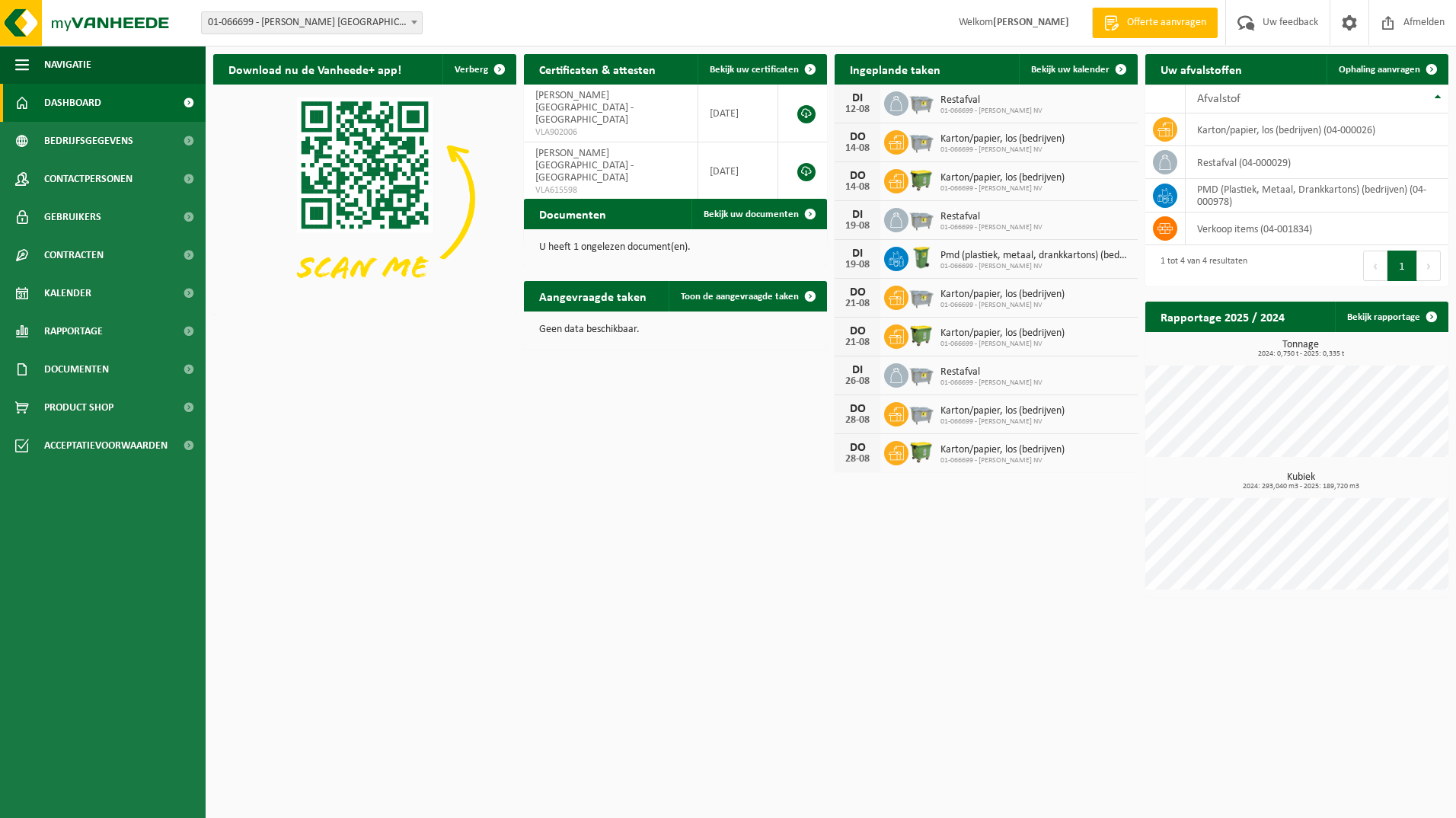
click at [1179, 18] on span "Offerte aanvragen" at bounding box center [1166, 23] width 87 height 15
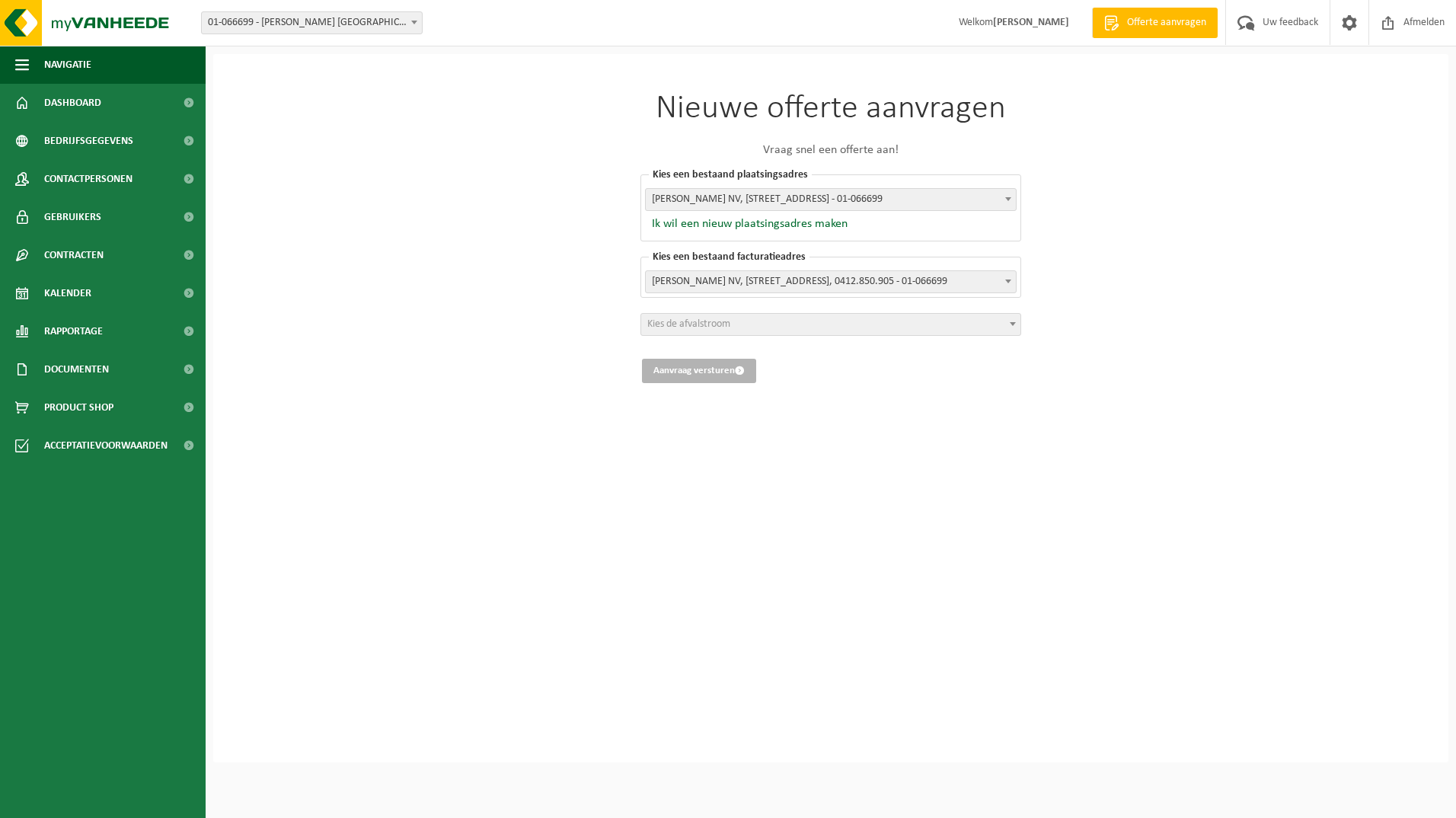
click at [693, 280] on span "[PERSON_NAME] NV, [STREET_ADDRESS], 0412.850.905 - 01-066699" at bounding box center [831, 281] width 370 height 21
click at [680, 332] on span "Kies de afvalstroom" at bounding box center [830, 324] width 379 height 21
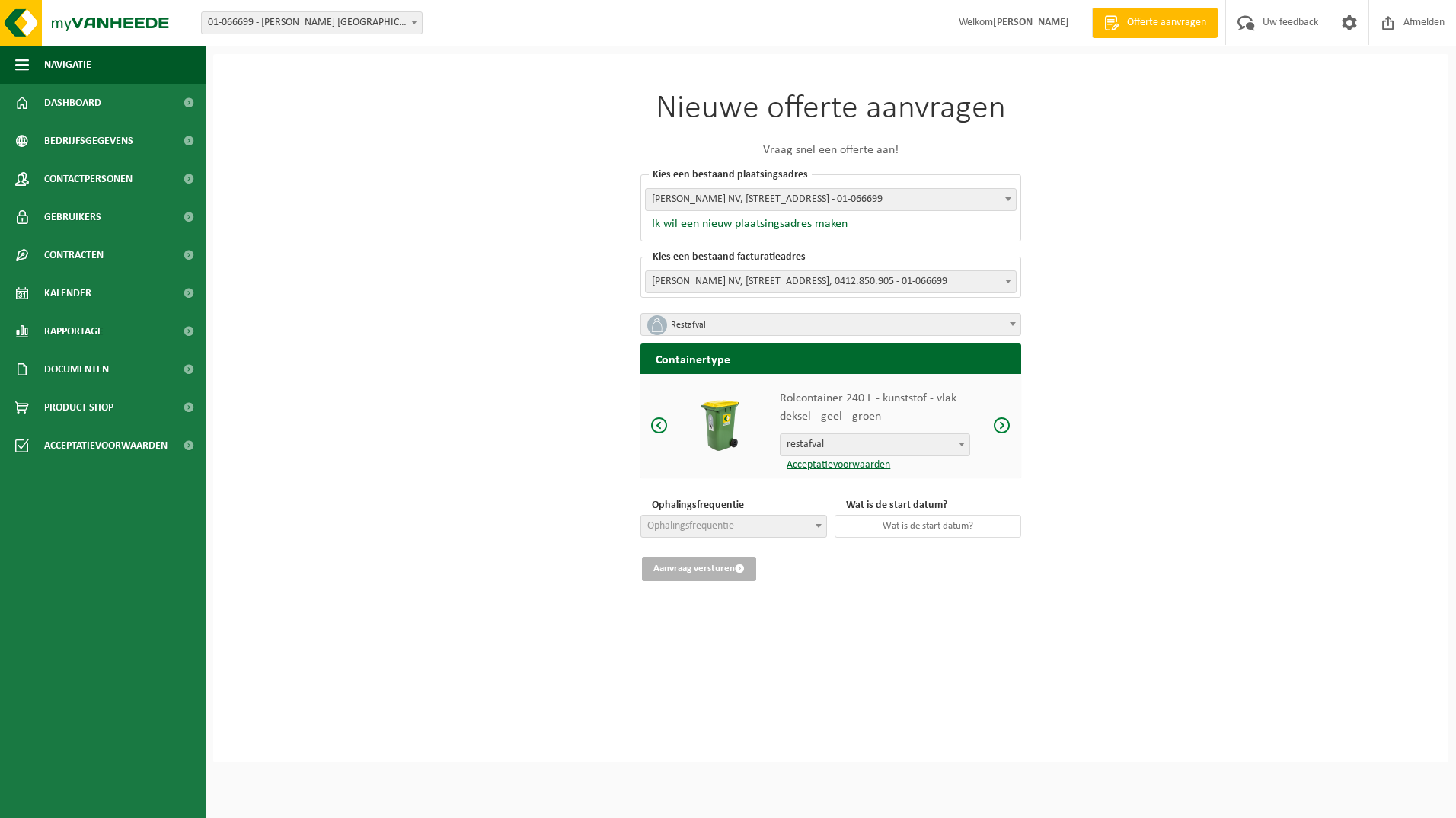
click at [686, 317] on span "Restafval" at bounding box center [835, 325] width 331 height 21
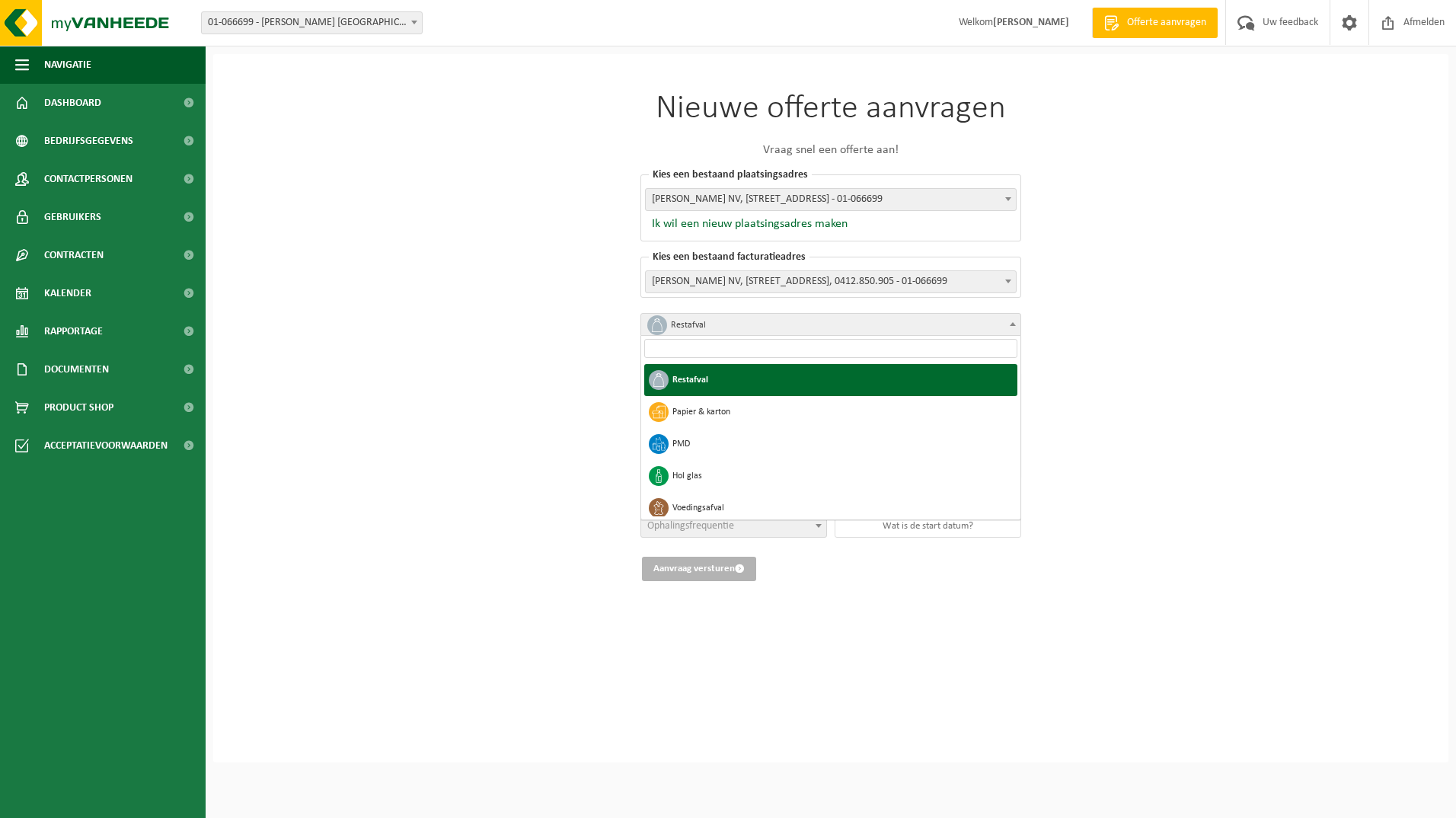
click at [612, 360] on div "Nieuwe offerte aanvragen Vraag snel een offerte aan! Kies een bestaand plaatsin…" at bounding box center [830, 337] width 457 height 566
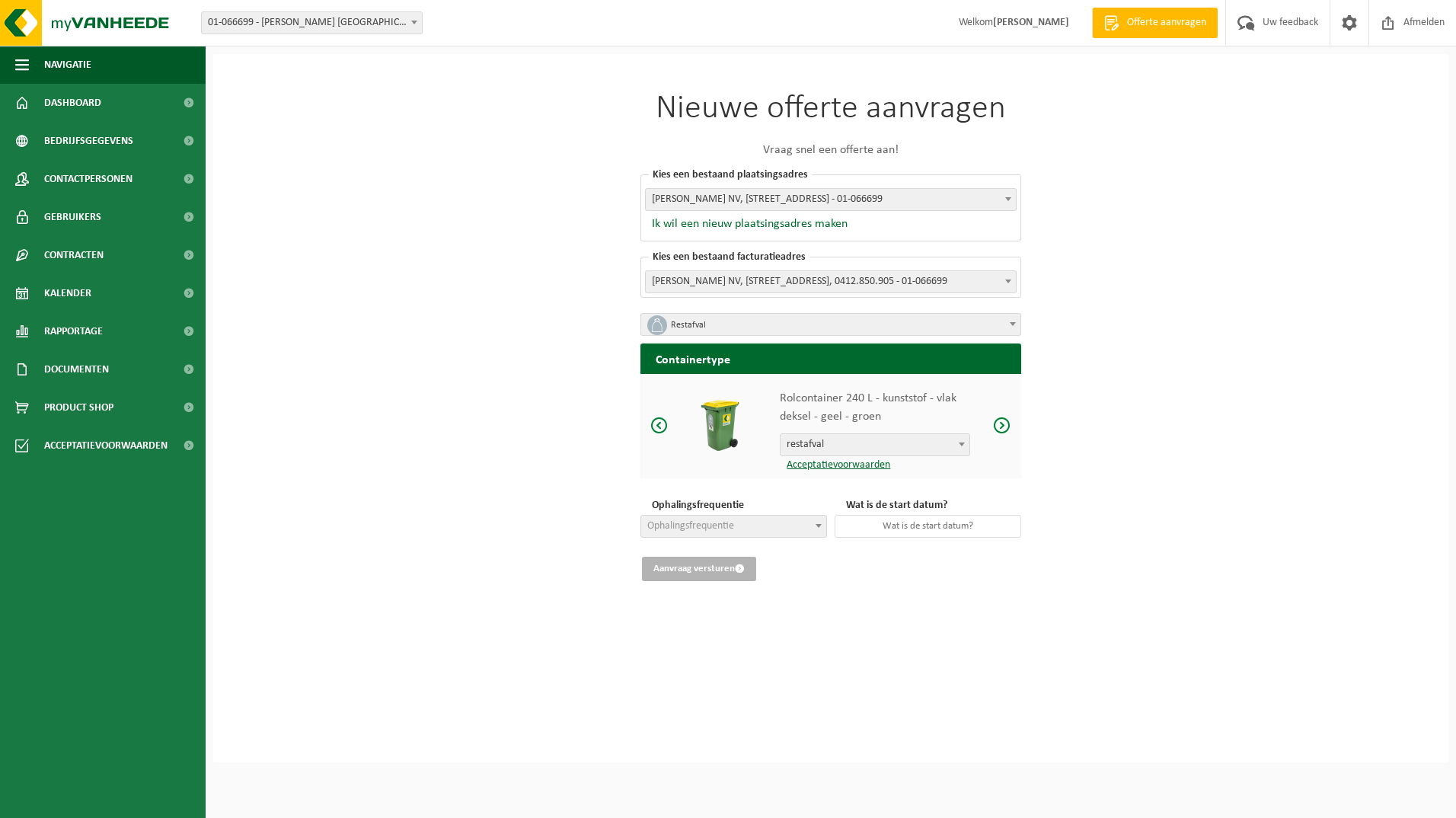
click at [658, 416] on span at bounding box center [659, 425] width 19 height 19
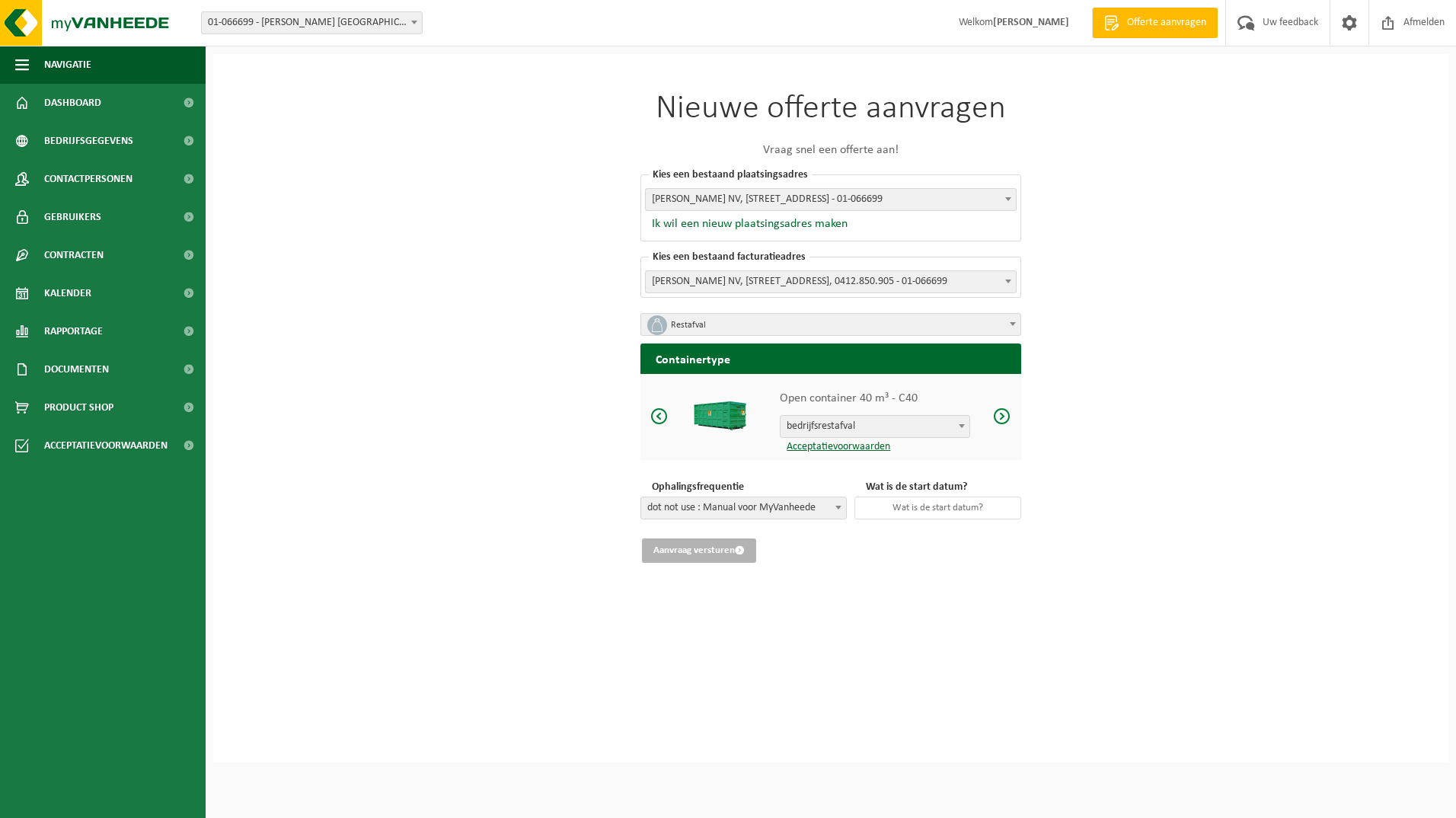
click at [660, 414] on span at bounding box center [659, 416] width 19 height 19
click at [669, 398] on div "Open container 30 m³ - C30 bedrijfsrestafval bedrijfsrestafval Acceptatievoorwa…" at bounding box center [830, 417] width 381 height 86
click at [662, 417] on span at bounding box center [659, 416] width 19 height 19
click at [660, 417] on span at bounding box center [659, 416] width 19 height 19
click at [735, 280] on span "[PERSON_NAME] NV, [STREET_ADDRESS], 0412.850.905 - 01-066699" at bounding box center [831, 281] width 370 height 21
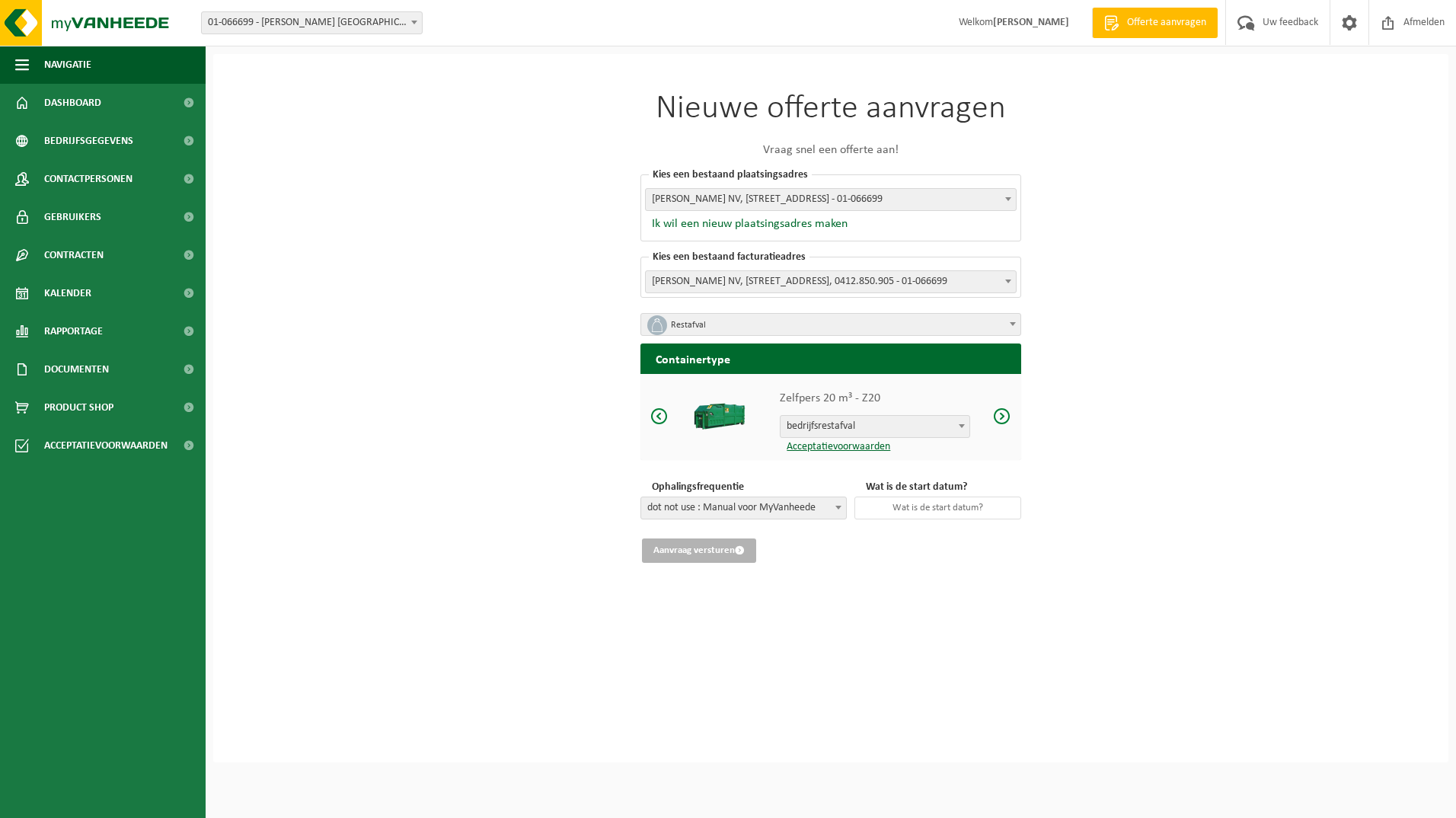
click at [738, 259] on span "Kies een bestaand facturatieadres" at bounding box center [728, 258] width 161 height 12
click at [1131, 318] on div "Nieuwe offerte aanvragen Vraag snel een offerte aan! Kies een bestaand plaatsin…" at bounding box center [830, 408] width 1235 height 709
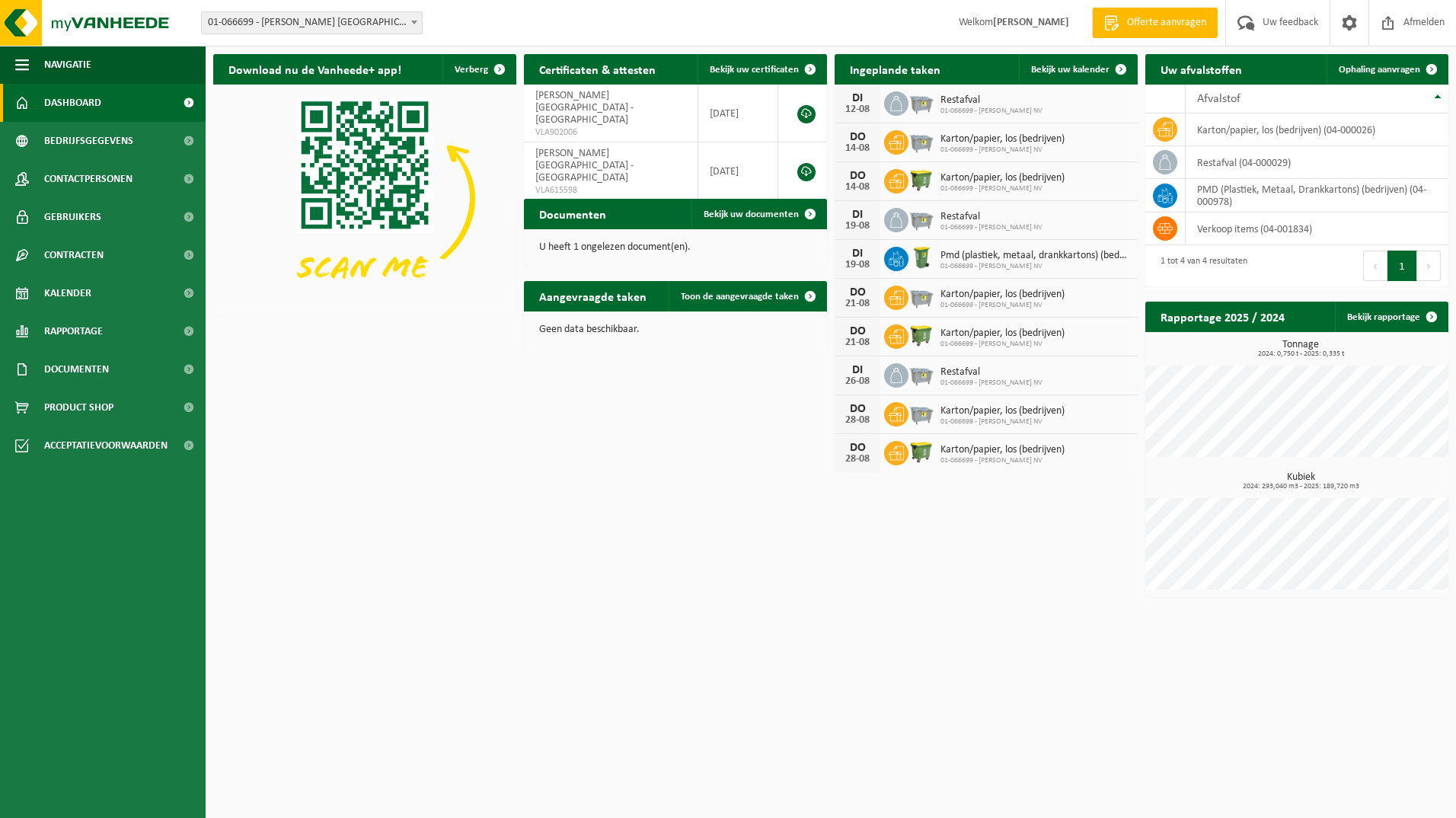
click at [1096, 15] on link "Offerte aanvragen" at bounding box center [1154, 23] width 125 height 30
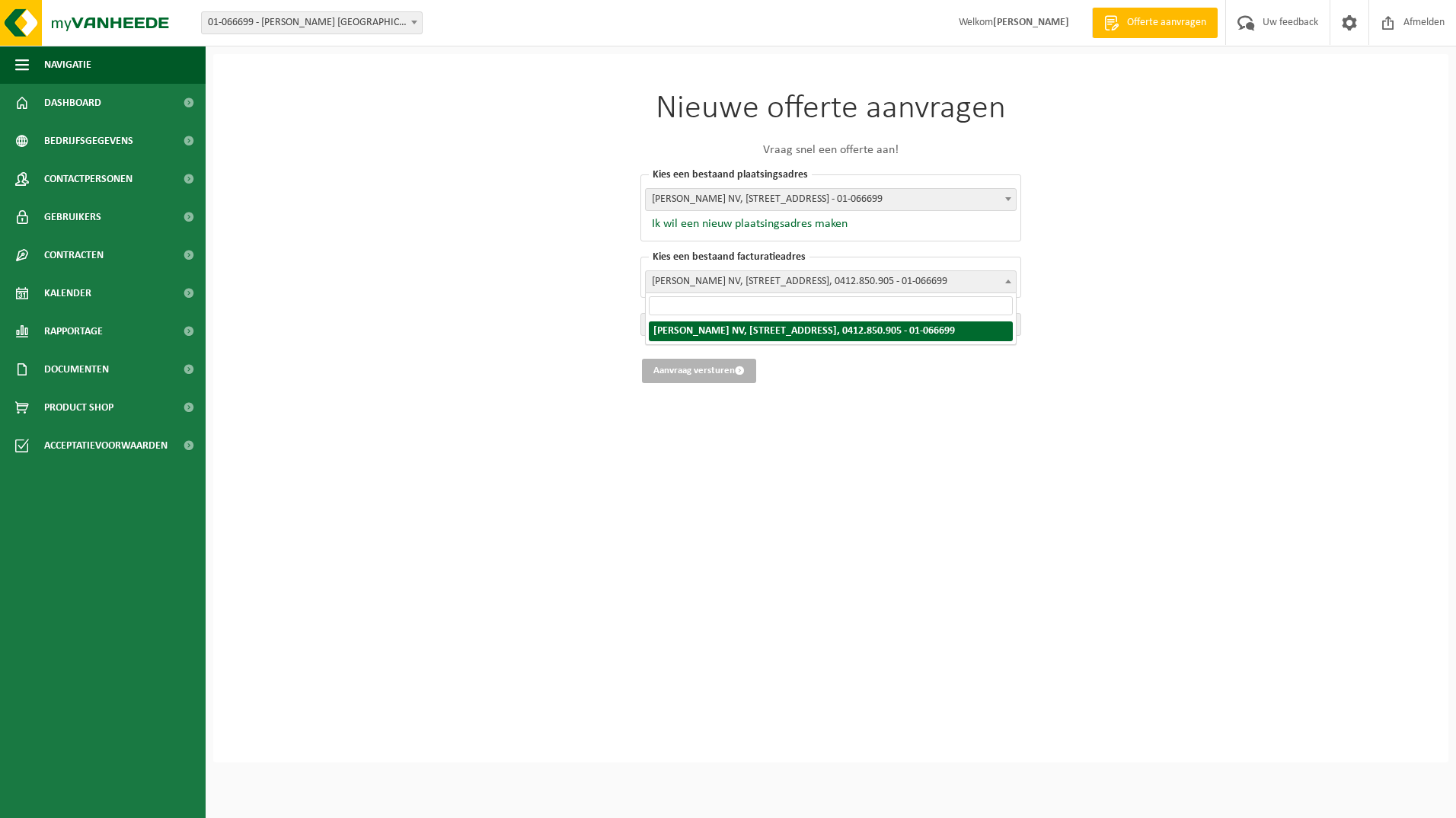
click at [855, 279] on span "RUSSELL FINEX NV, ZANDVOORTSTRAAT 20B, MECHELEN, 0412.850.905 - 01-066699" at bounding box center [831, 281] width 370 height 21
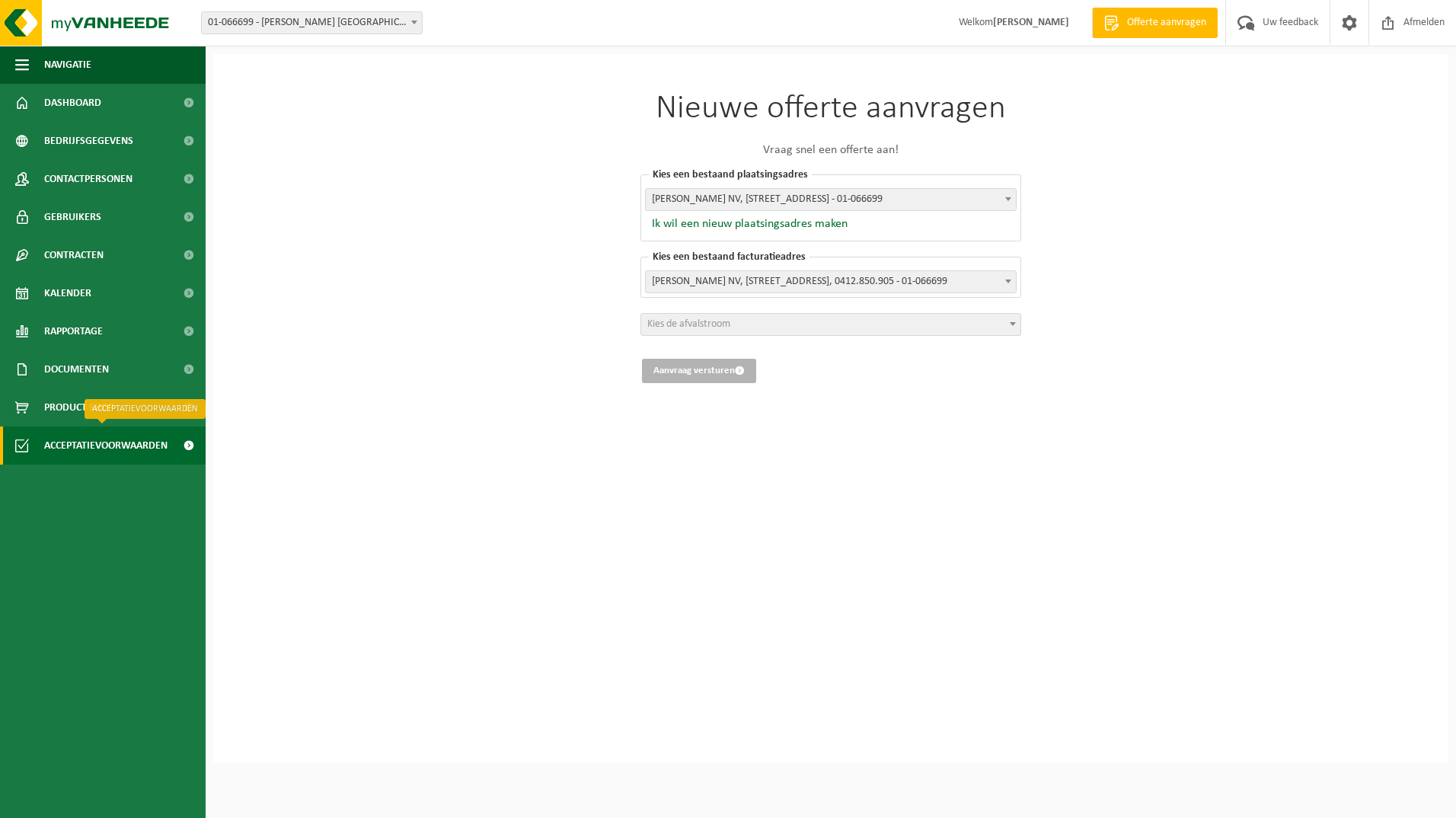
click at [134, 449] on span "Acceptatievoorwaarden" at bounding box center [106, 445] width 124 height 38
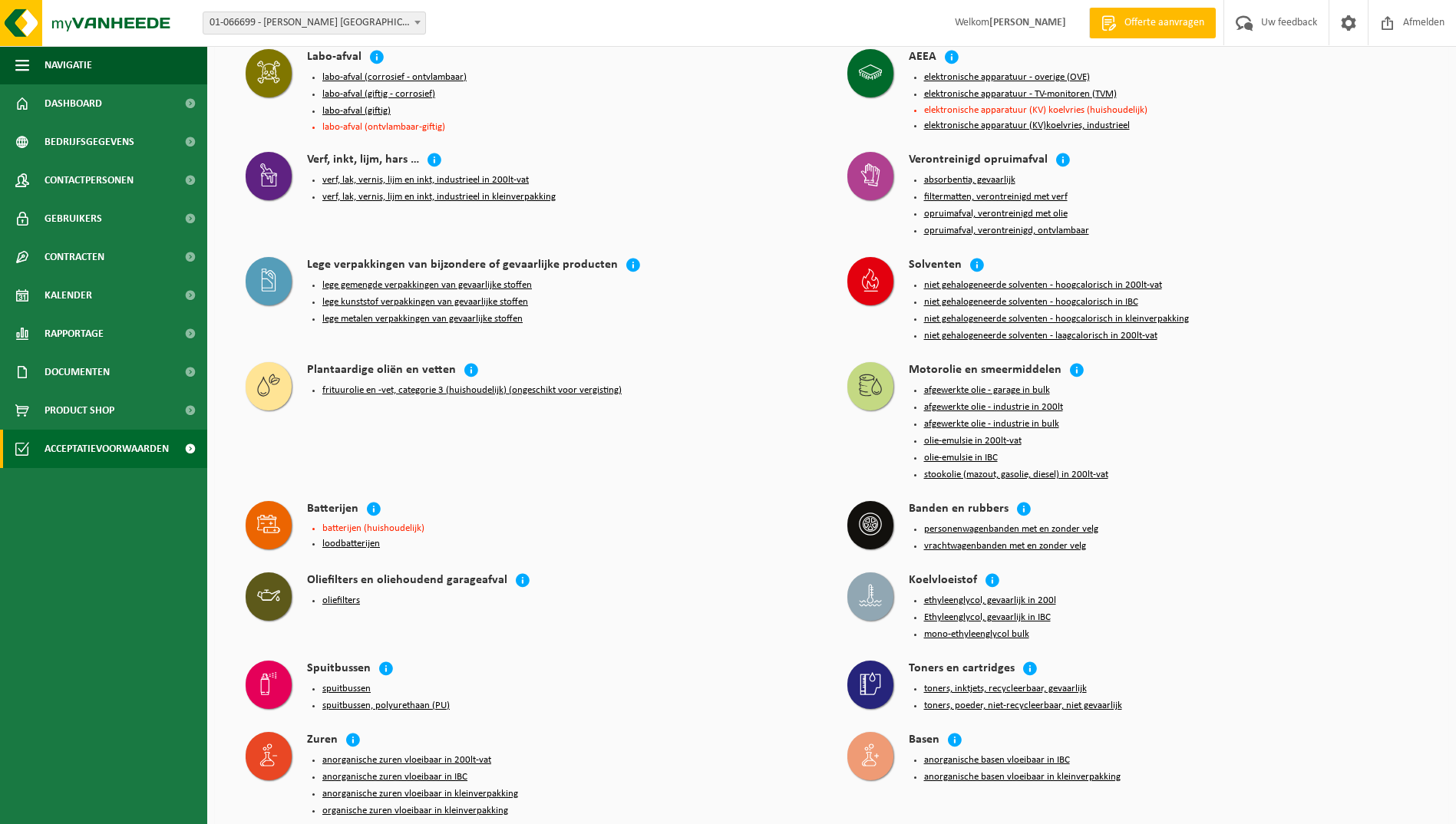
scroll to position [1228, 0]
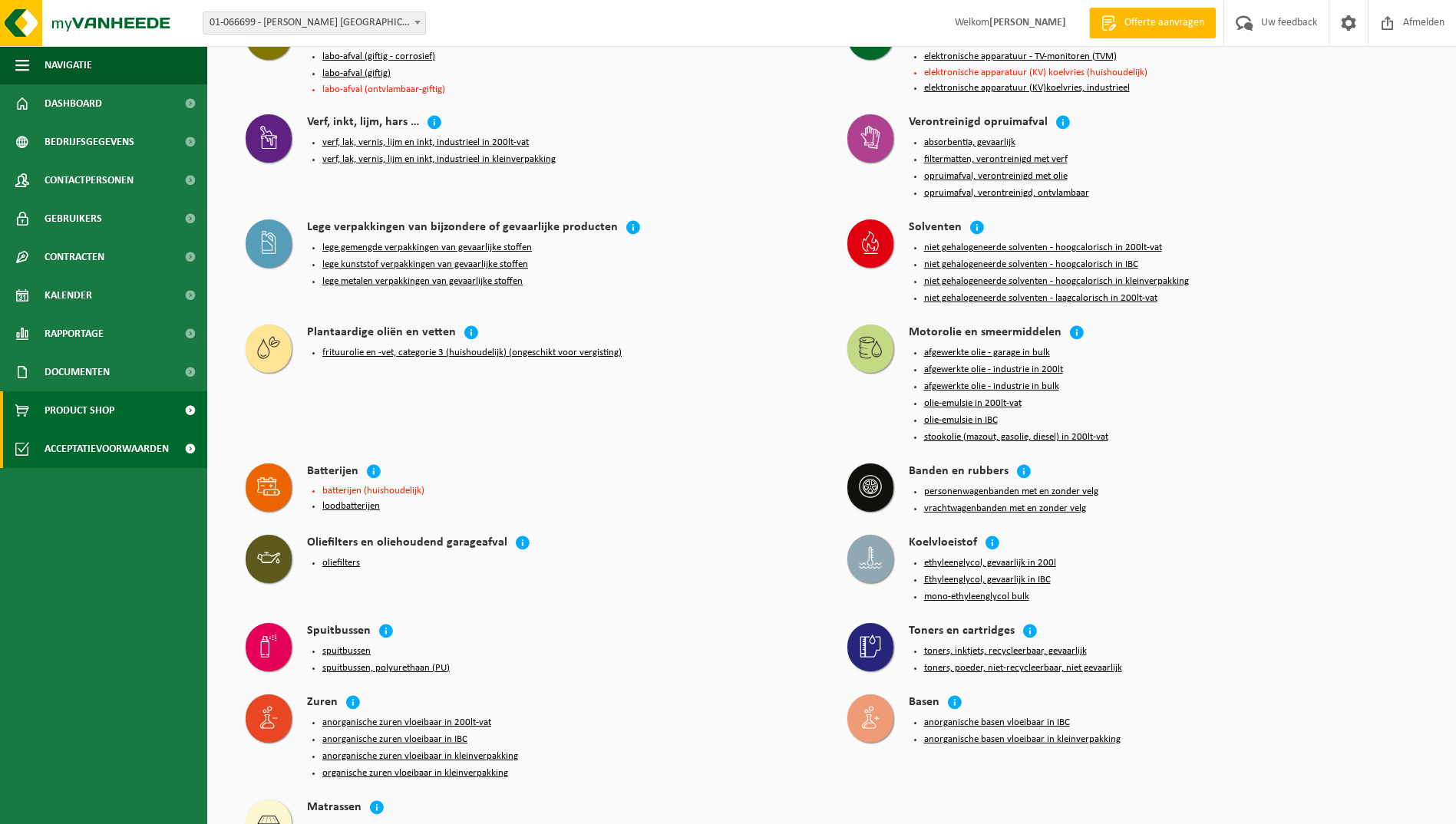
click at [107, 408] on span "Product Shop" at bounding box center [80, 410] width 70 height 38
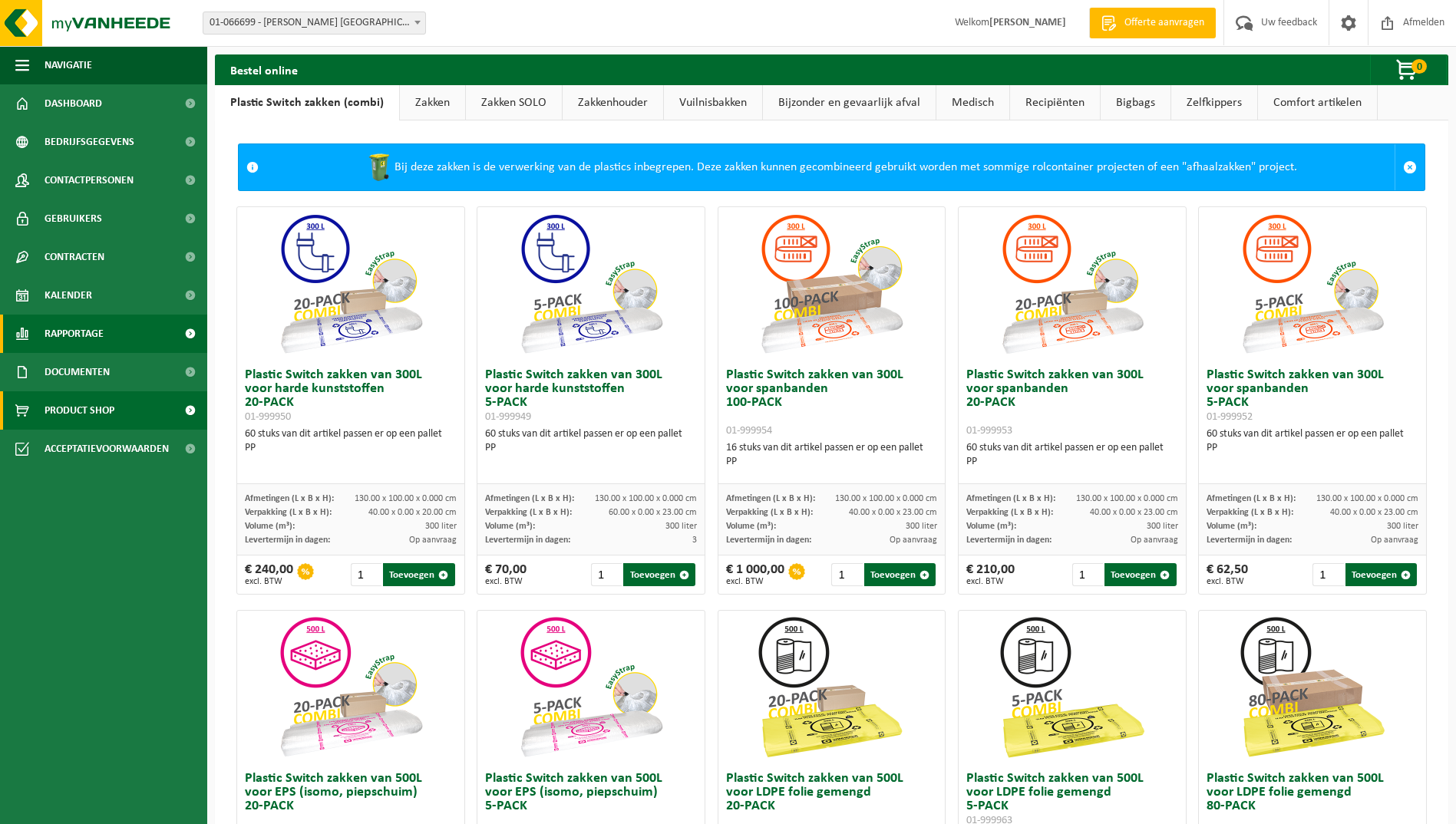
click at [117, 337] on link "Rapportage" at bounding box center [103, 333] width 207 height 38
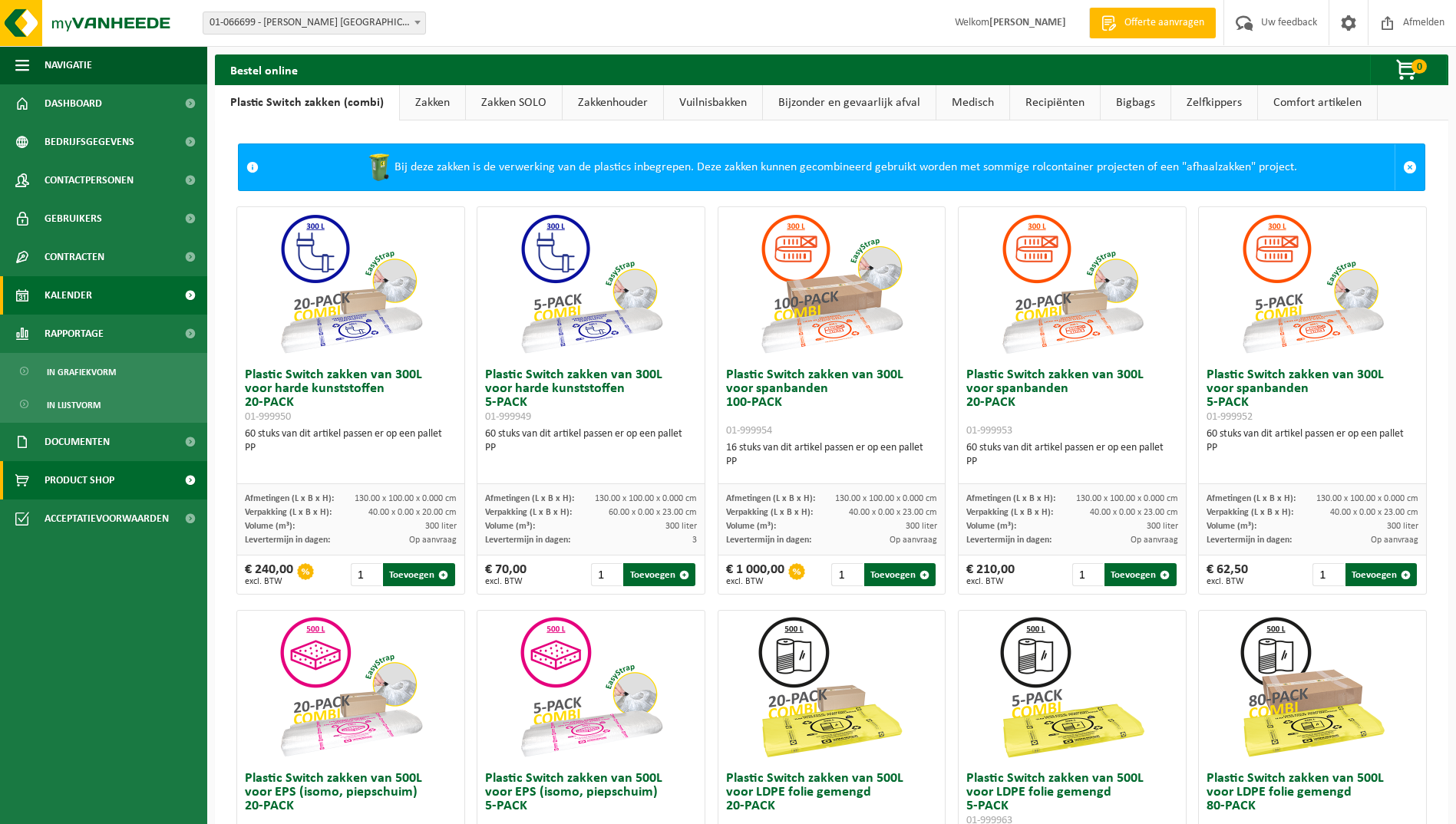
click at [134, 308] on link "Kalender" at bounding box center [103, 295] width 207 height 38
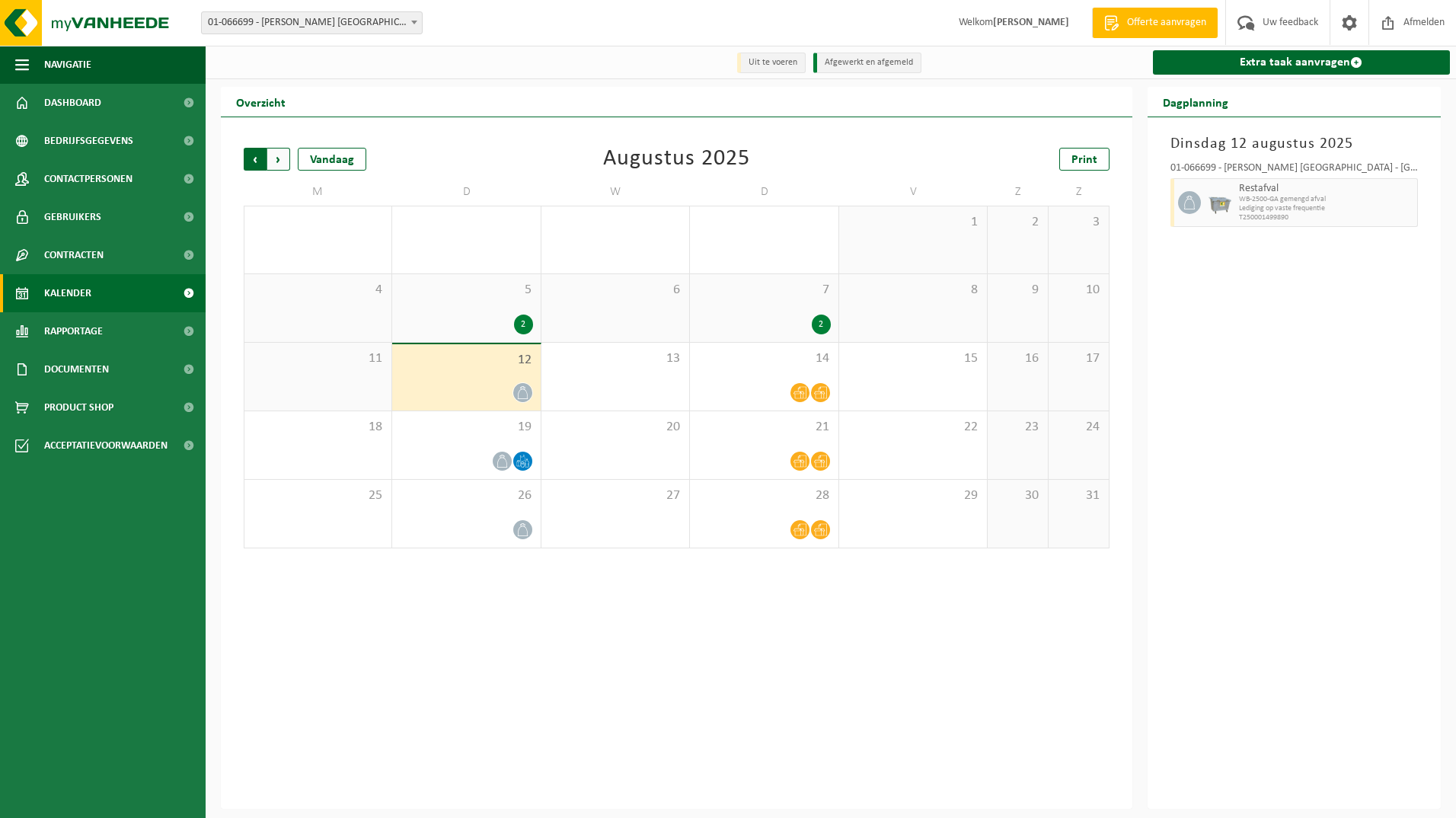
click at [280, 159] on span "Volgende" at bounding box center [278, 159] width 23 height 23
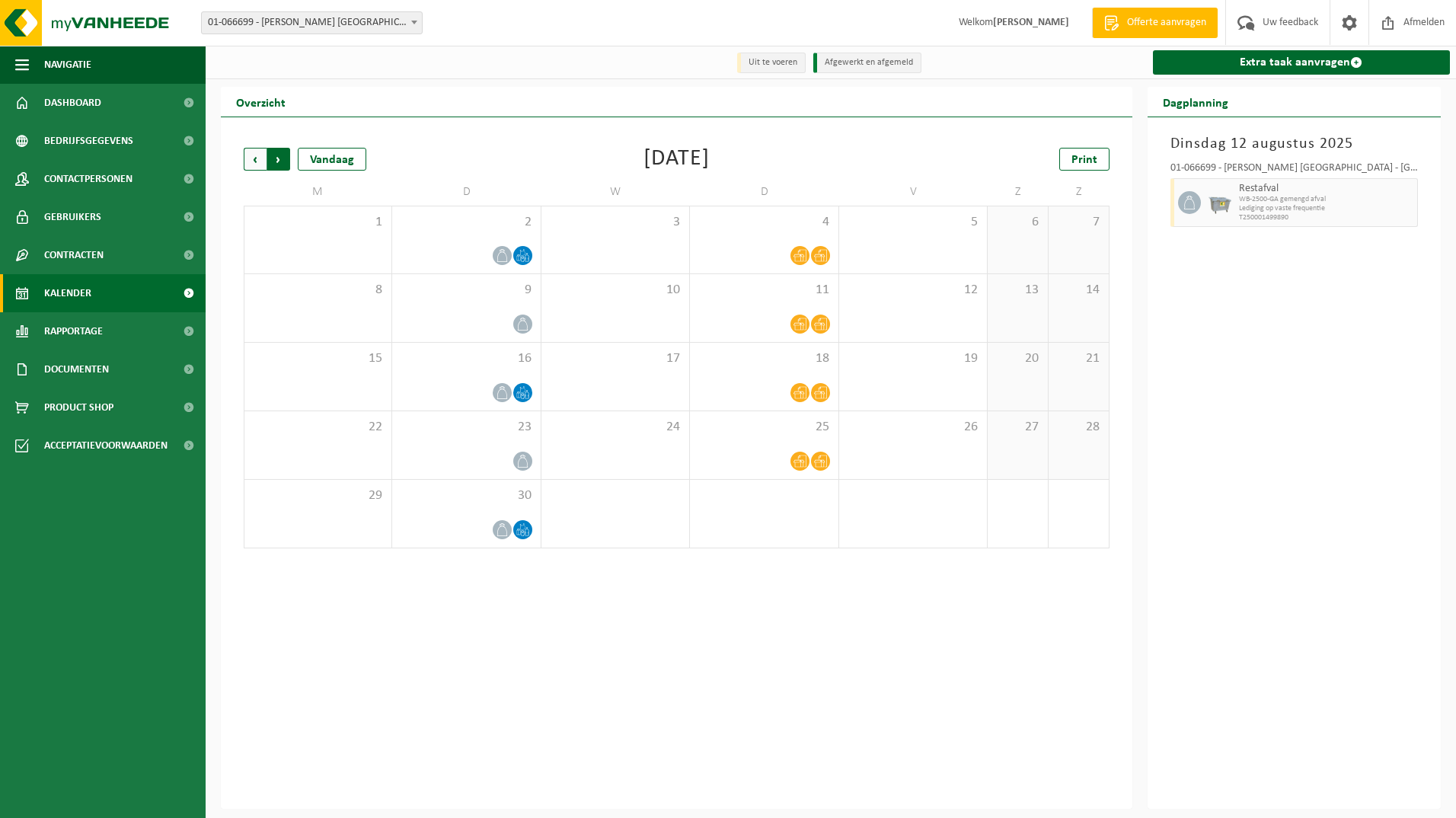
click at [247, 162] on span "Vorige" at bounding box center [255, 159] width 23 height 23
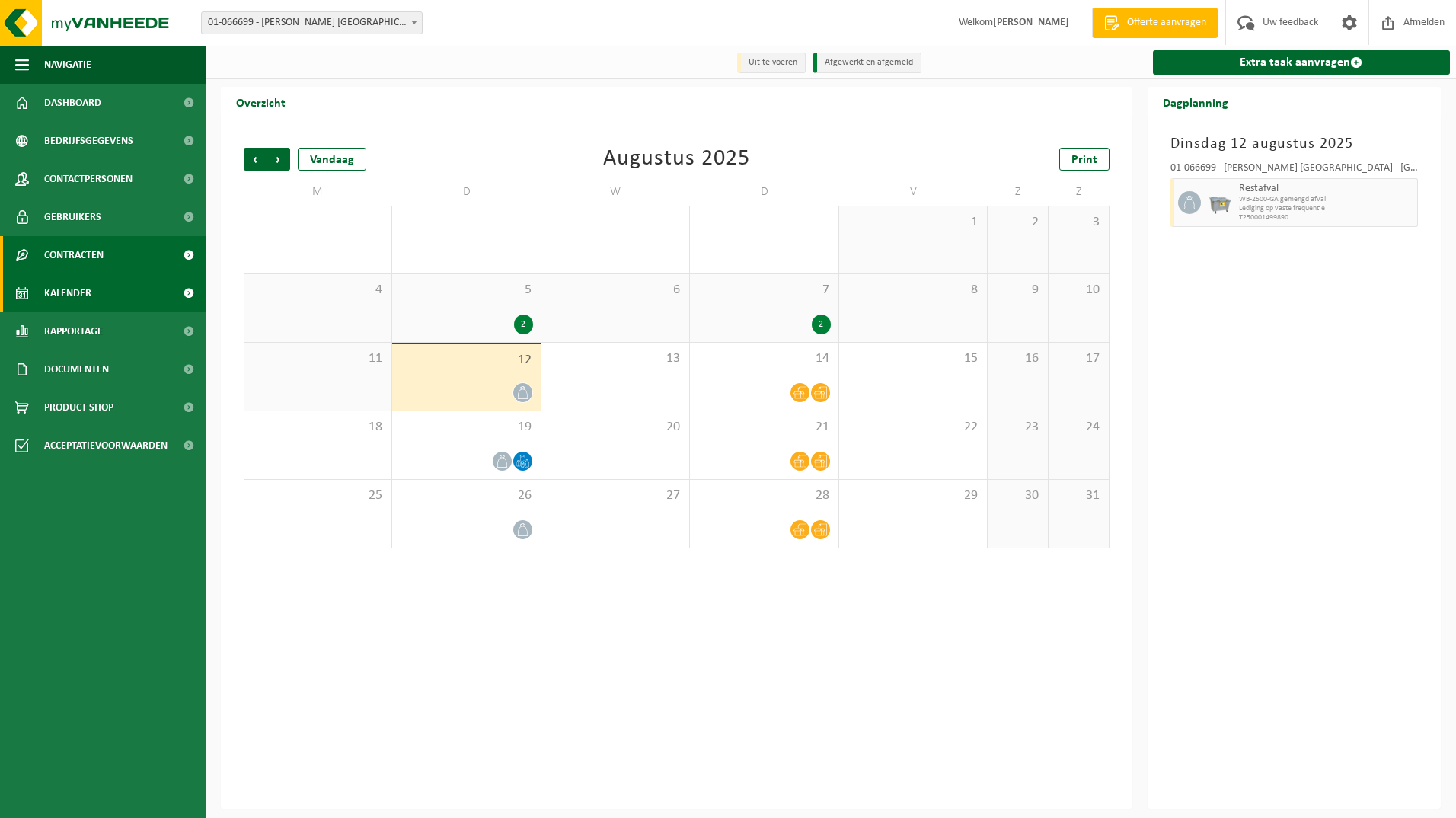
click at [98, 255] on span "Contracten" at bounding box center [74, 255] width 60 height 38
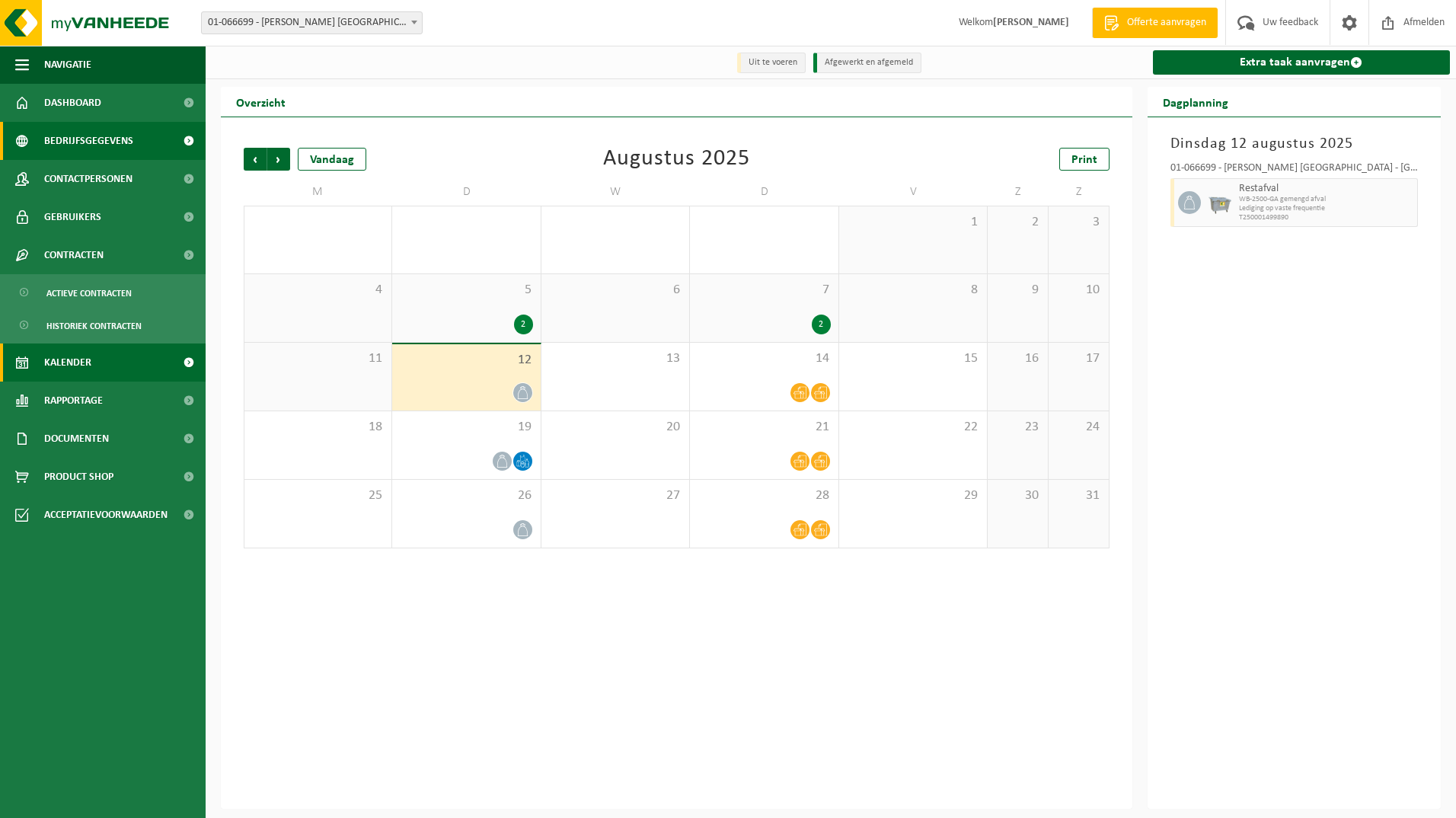
click at [114, 139] on span "Bedrijfsgegevens" at bounding box center [89, 141] width 89 height 38
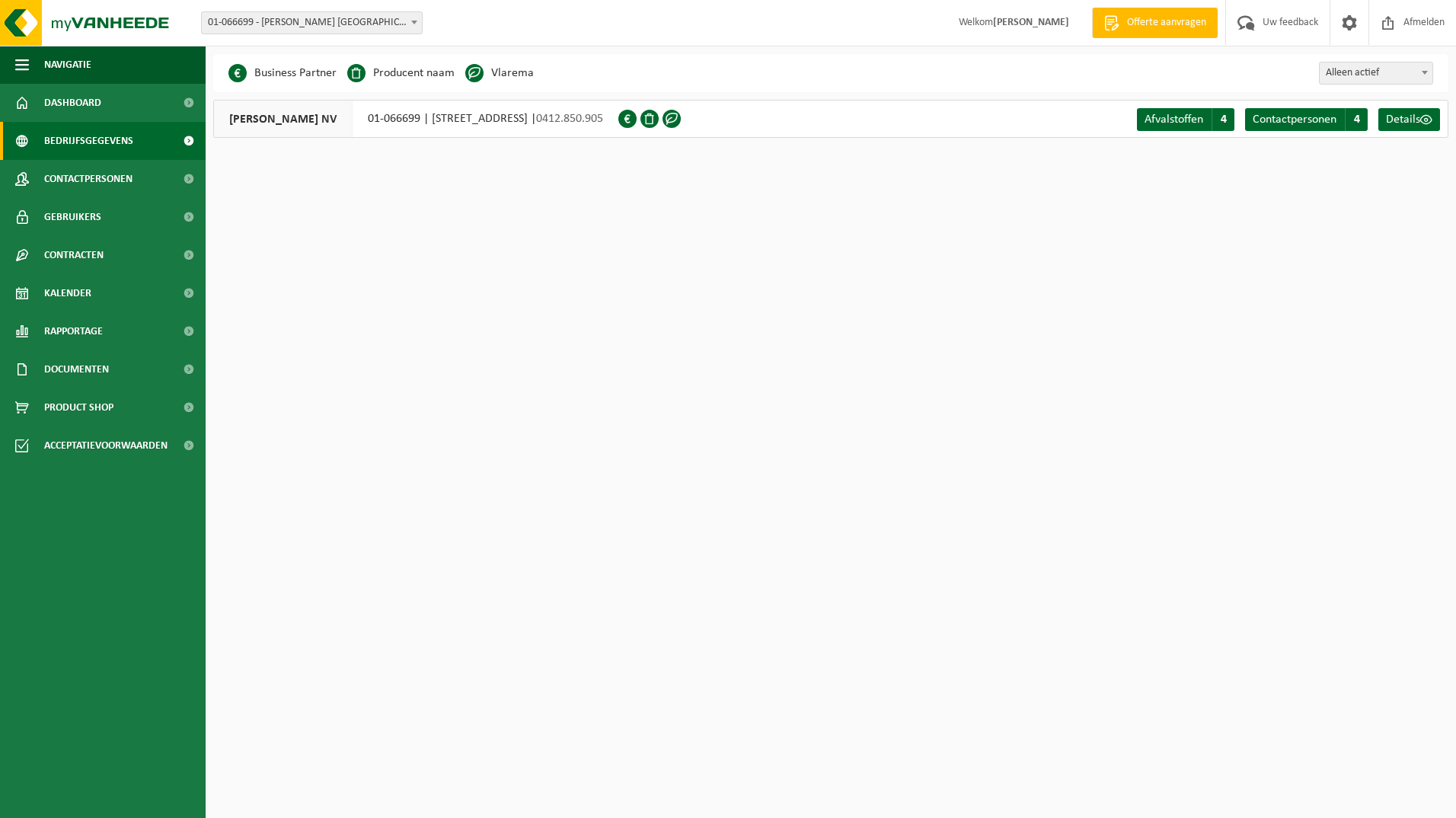
click at [402, 119] on div "[PERSON_NAME] NV 01-066699 | [STREET_ADDRESS] | 0412.850.905" at bounding box center [416, 119] width 405 height 38
click at [96, 97] on span "Dashboard" at bounding box center [73, 103] width 57 height 38
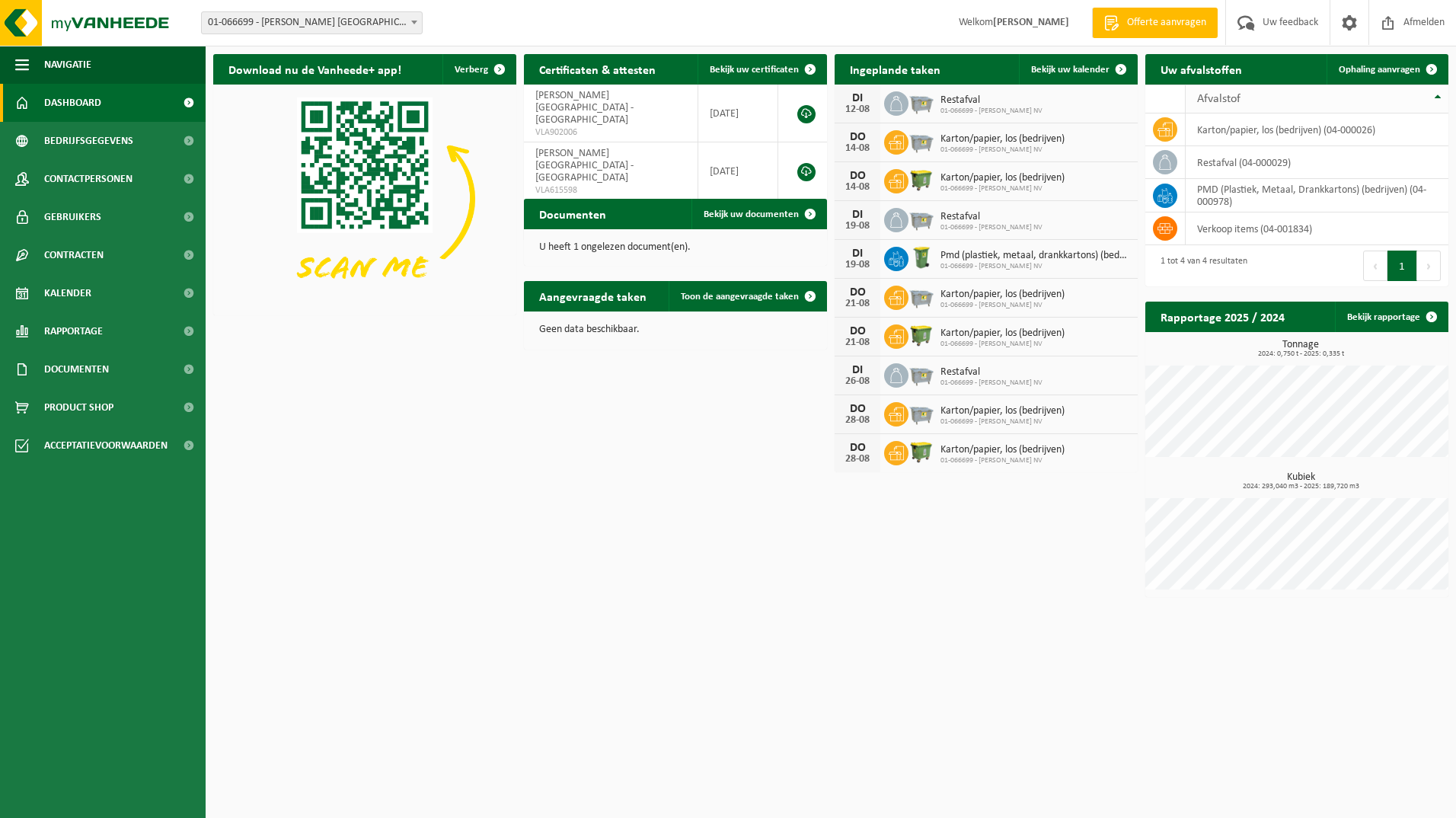
click at [1197, 94] on span "Afvalstof" at bounding box center [1219, 98] width 44 height 12
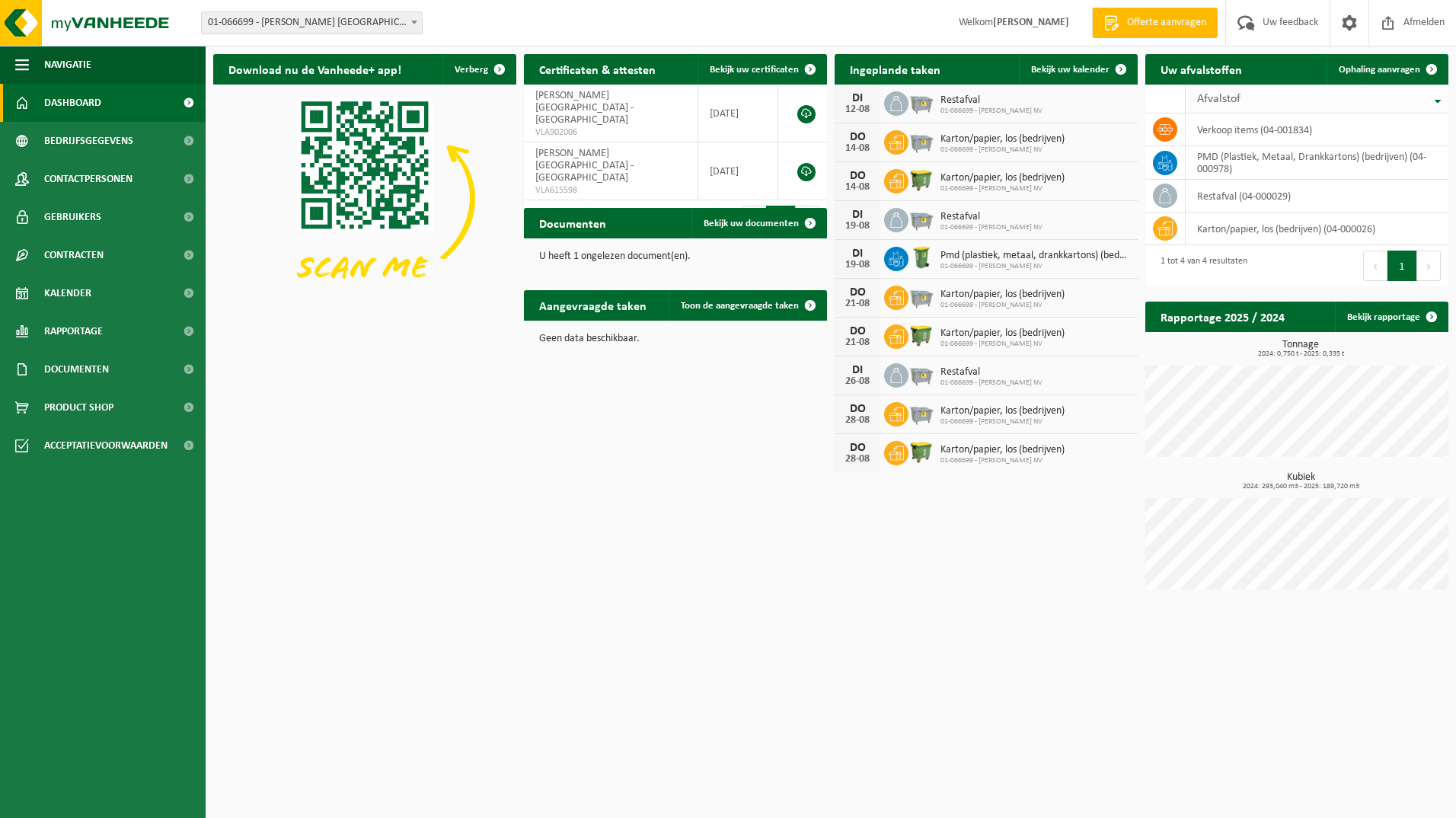
click at [1197, 94] on span "Afvalstof" at bounding box center [1219, 98] width 44 height 12
click at [781, 219] on span "Bekijk uw documenten" at bounding box center [750, 224] width 95 height 10
